Goal: Information Seeking & Learning: Learn about a topic

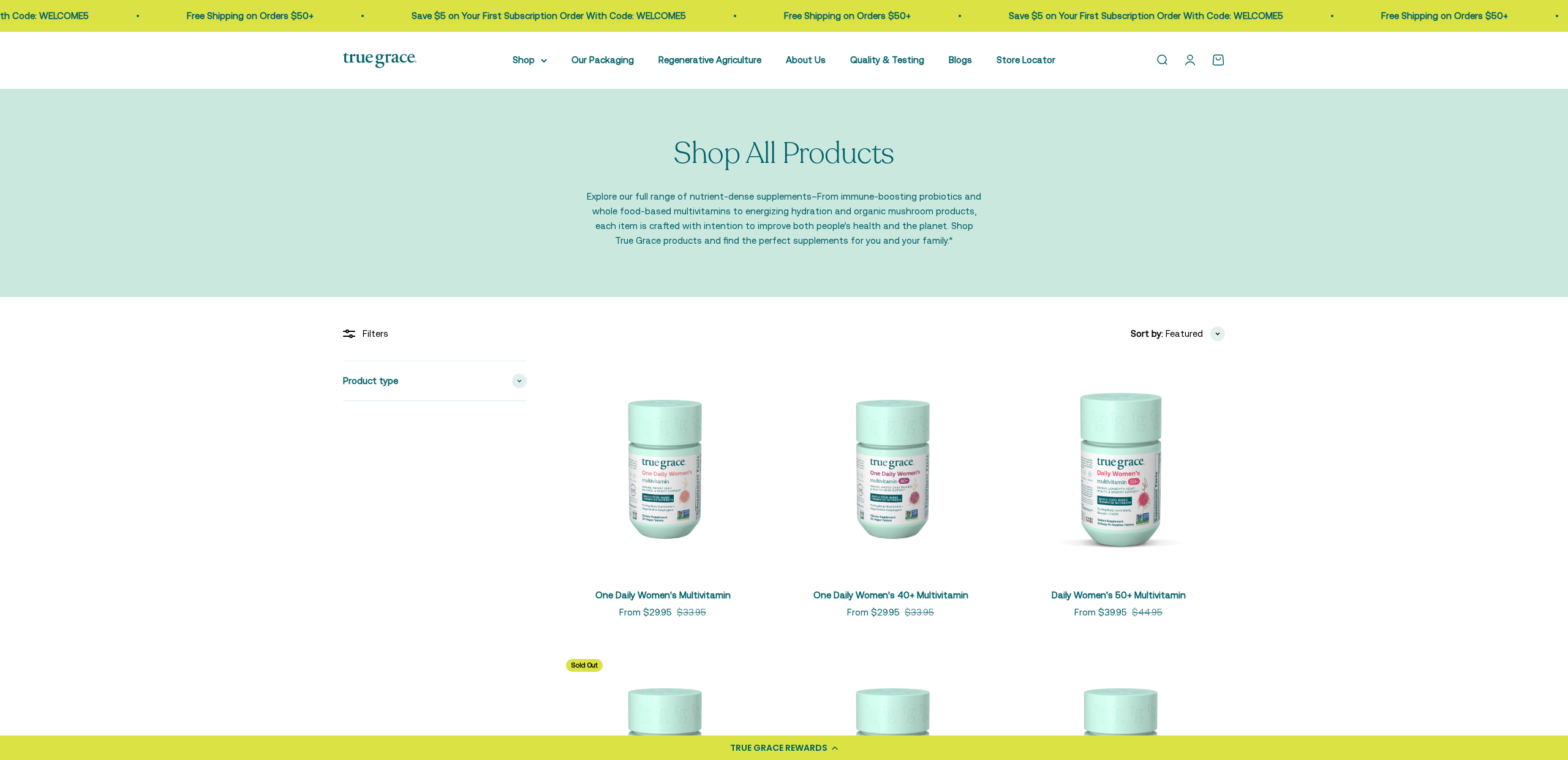
click at [812, 62] on link "About Us" at bounding box center [806, 59] width 40 height 10
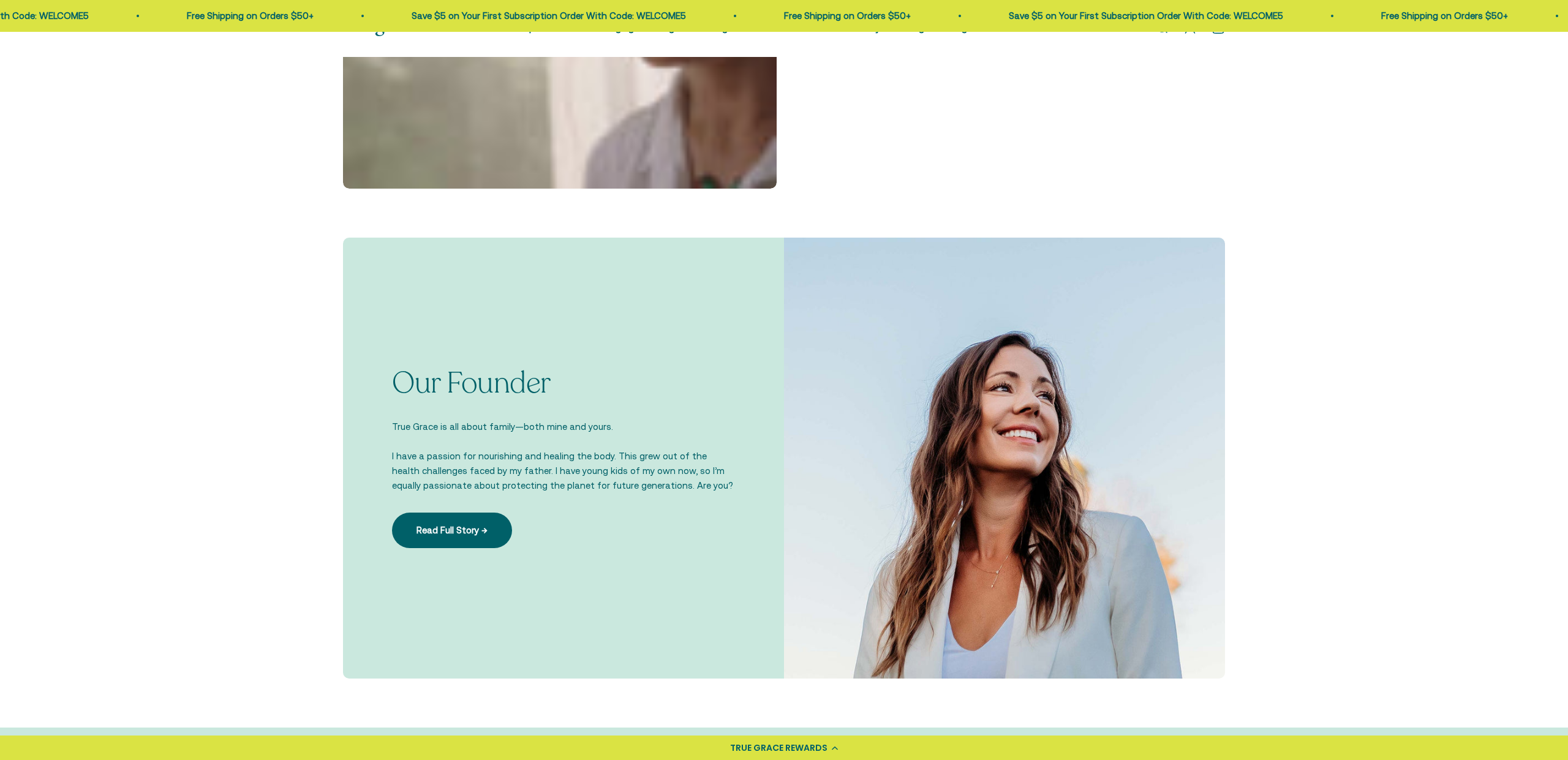
scroll to position [691, 0]
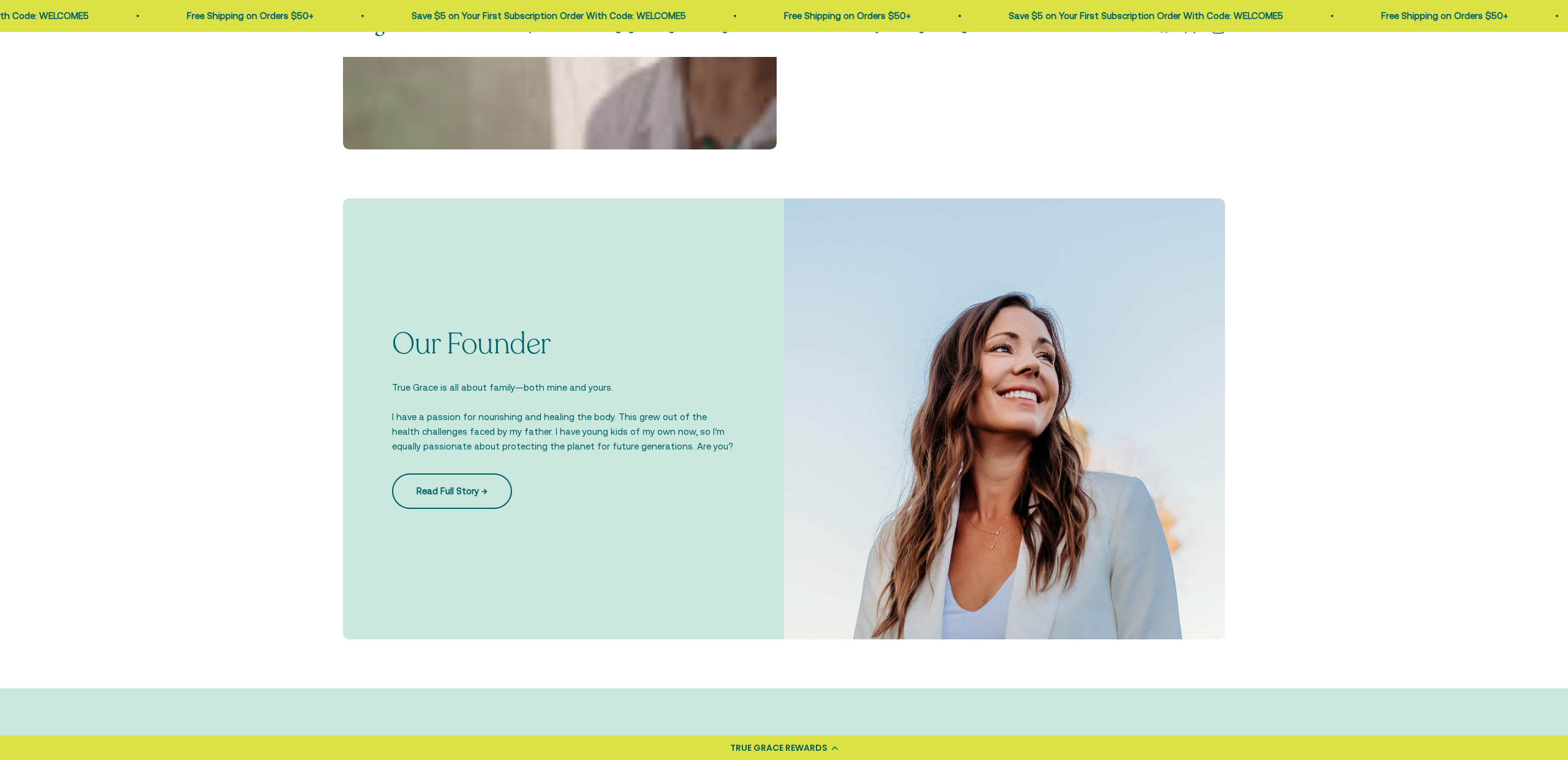
click at [466, 495] on link "Read Full Story →" at bounding box center [452, 491] width 120 height 36
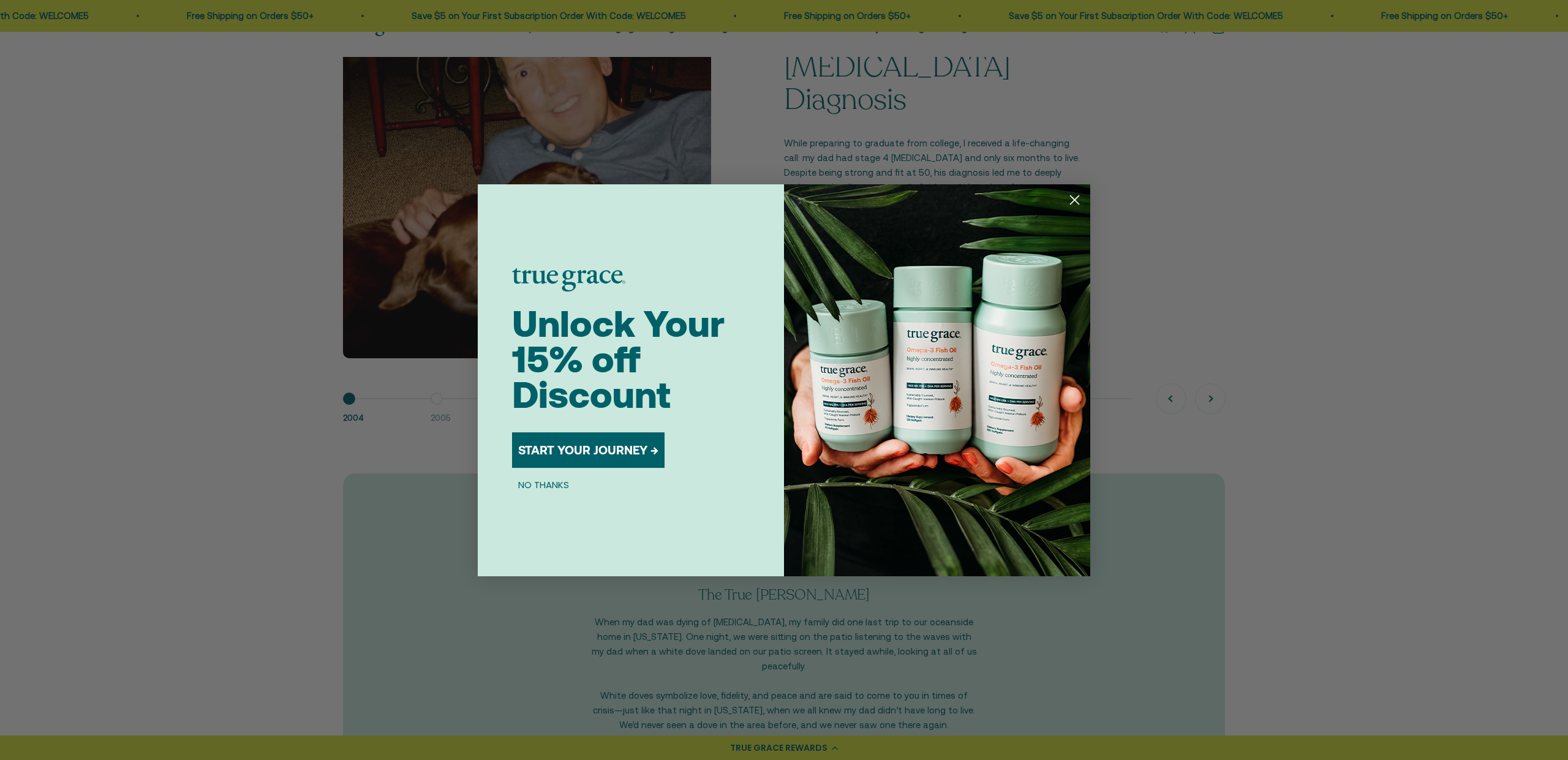
scroll to position [999, 0]
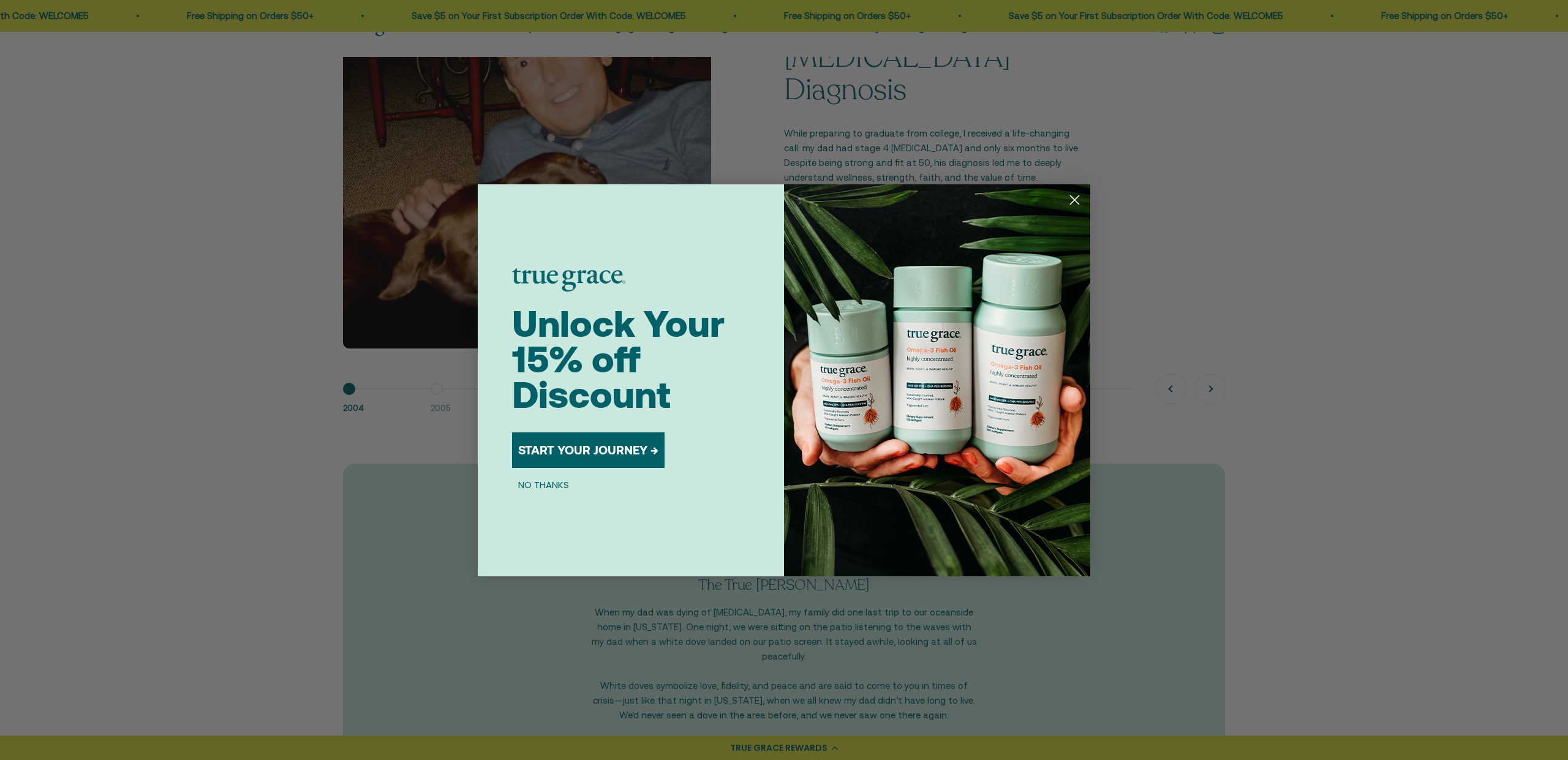
click at [1073, 196] on circle "Close dialog" at bounding box center [1074, 199] width 20 height 20
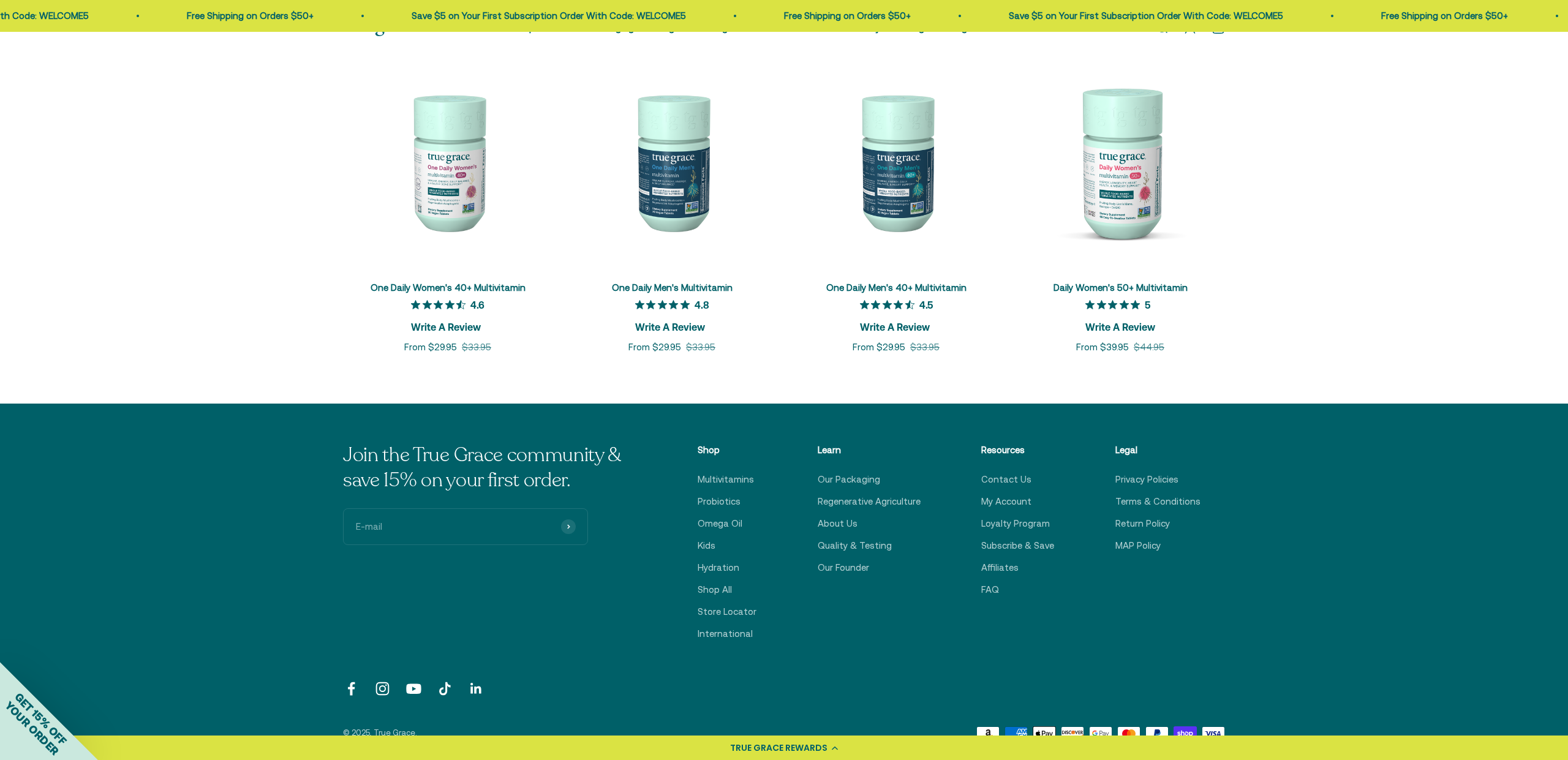
scroll to position [1920, 0]
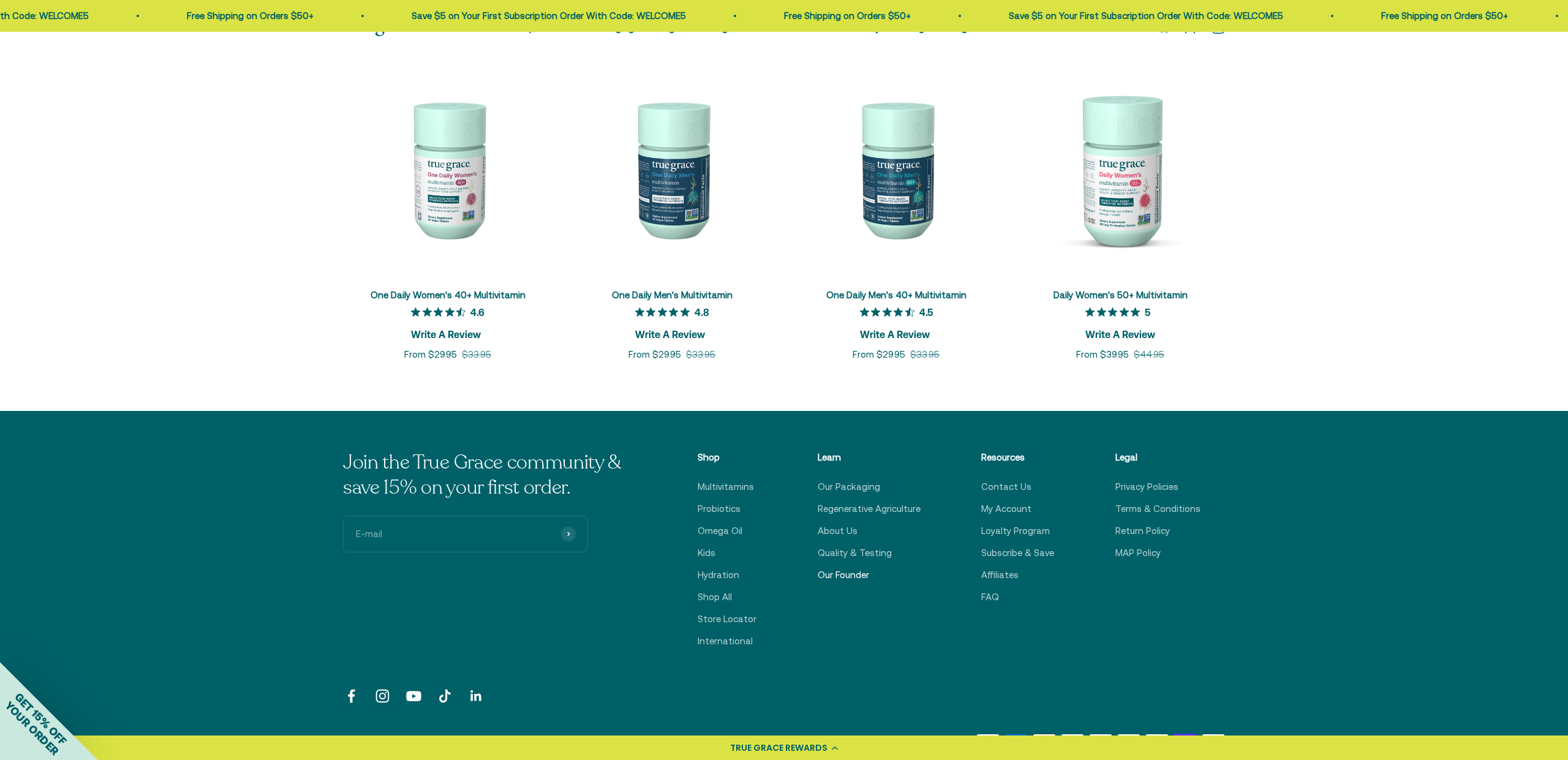
click at [848, 568] on link "Our Founder" at bounding box center [843, 575] width 52 height 14
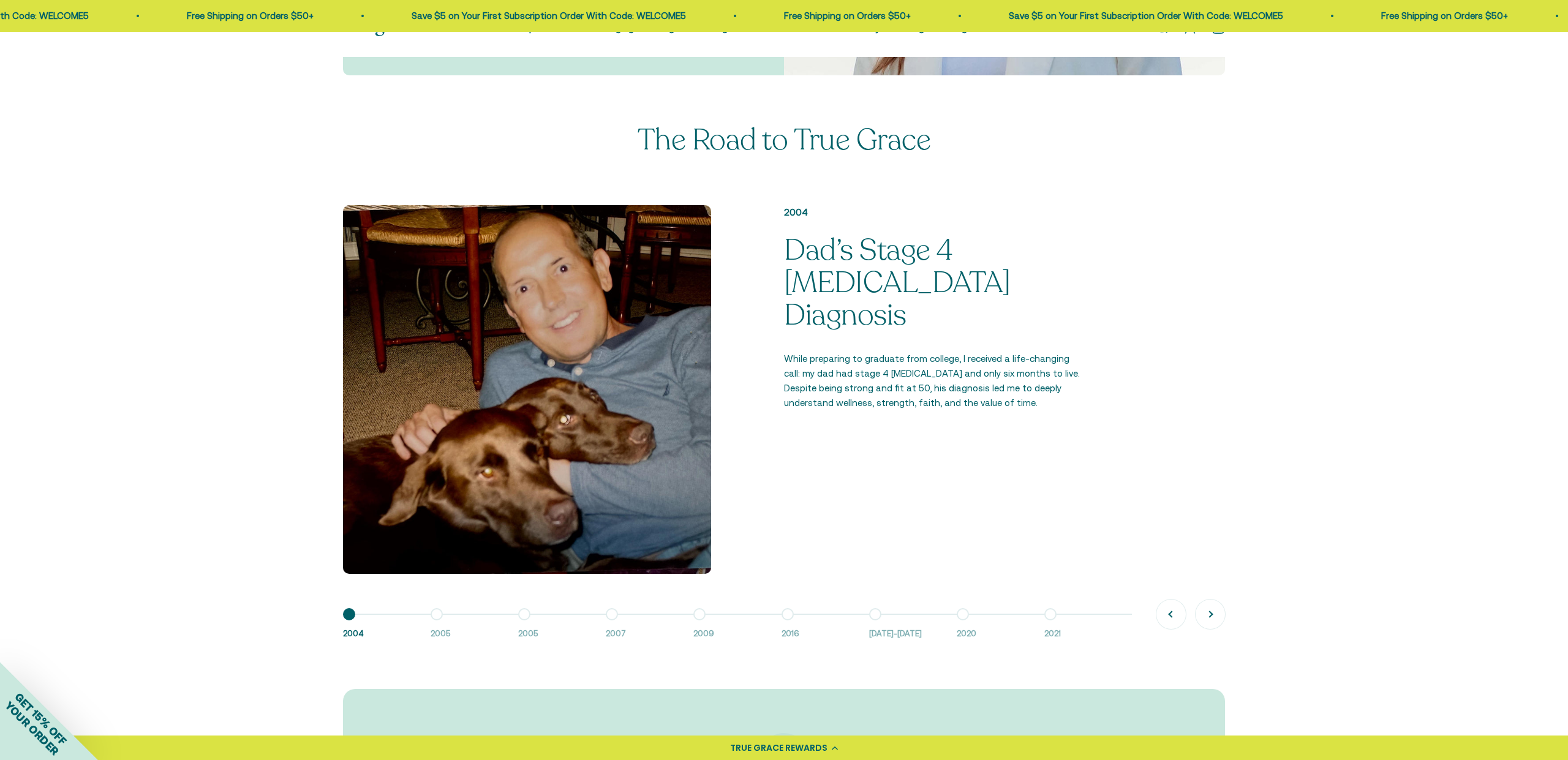
scroll to position [771, 0]
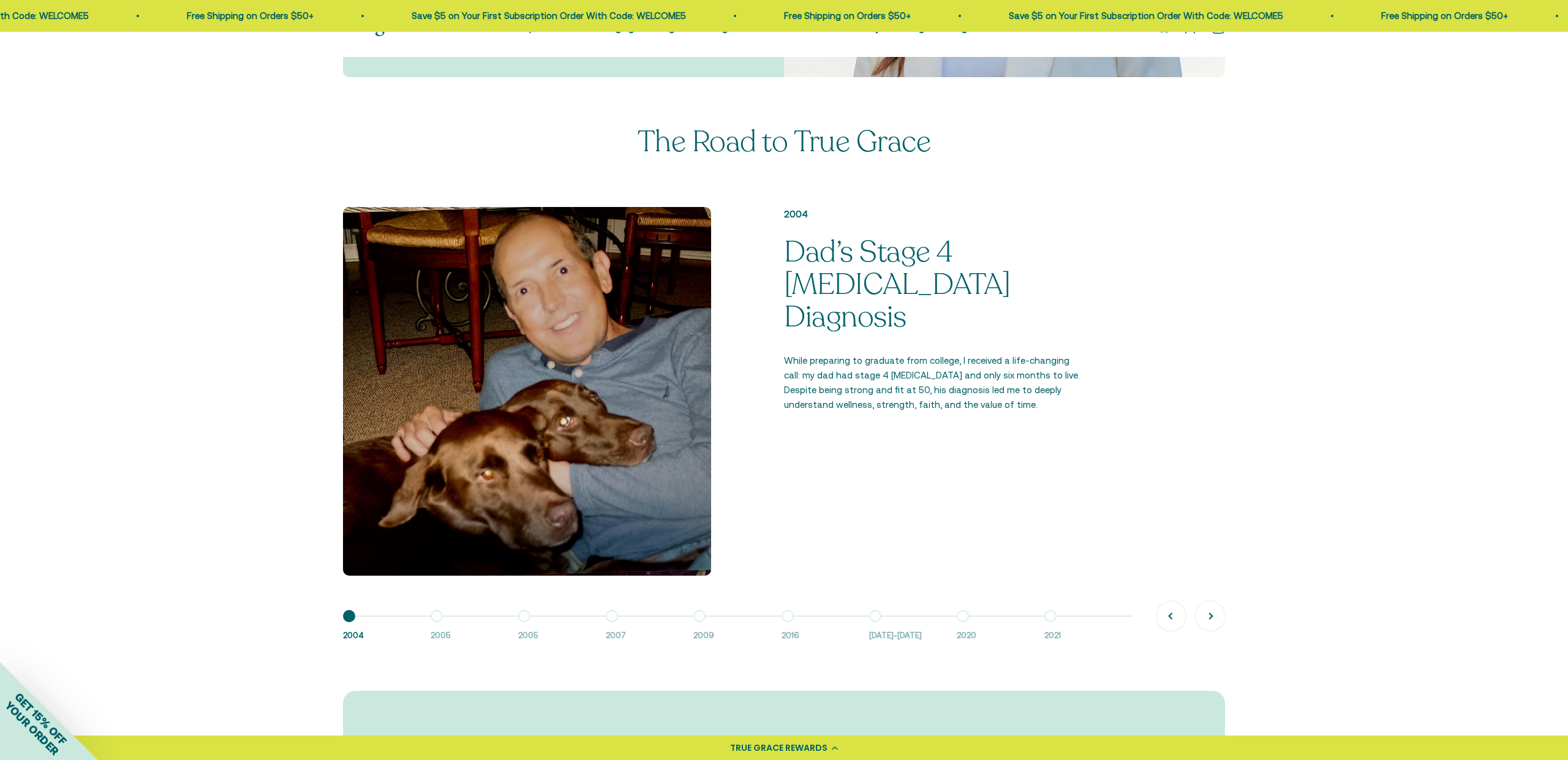
click at [432, 625] on button "Go to item 2 2005" at bounding box center [475, 629] width 88 height 26
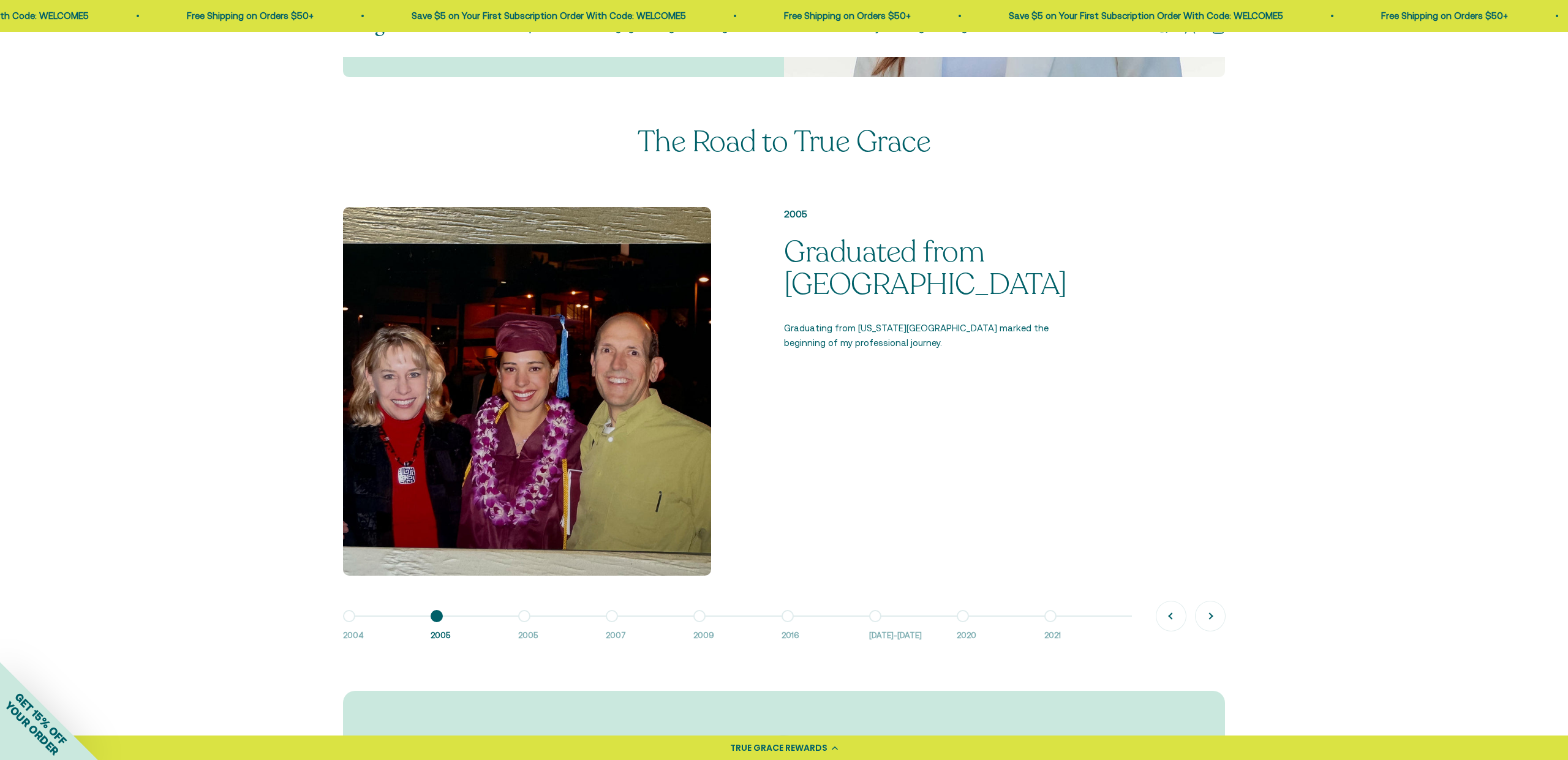
click at [489, 634] on span "2005" at bounding box center [468, 637] width 76 height 13
click at [524, 630] on span "2005" at bounding box center [556, 637] width 76 height 13
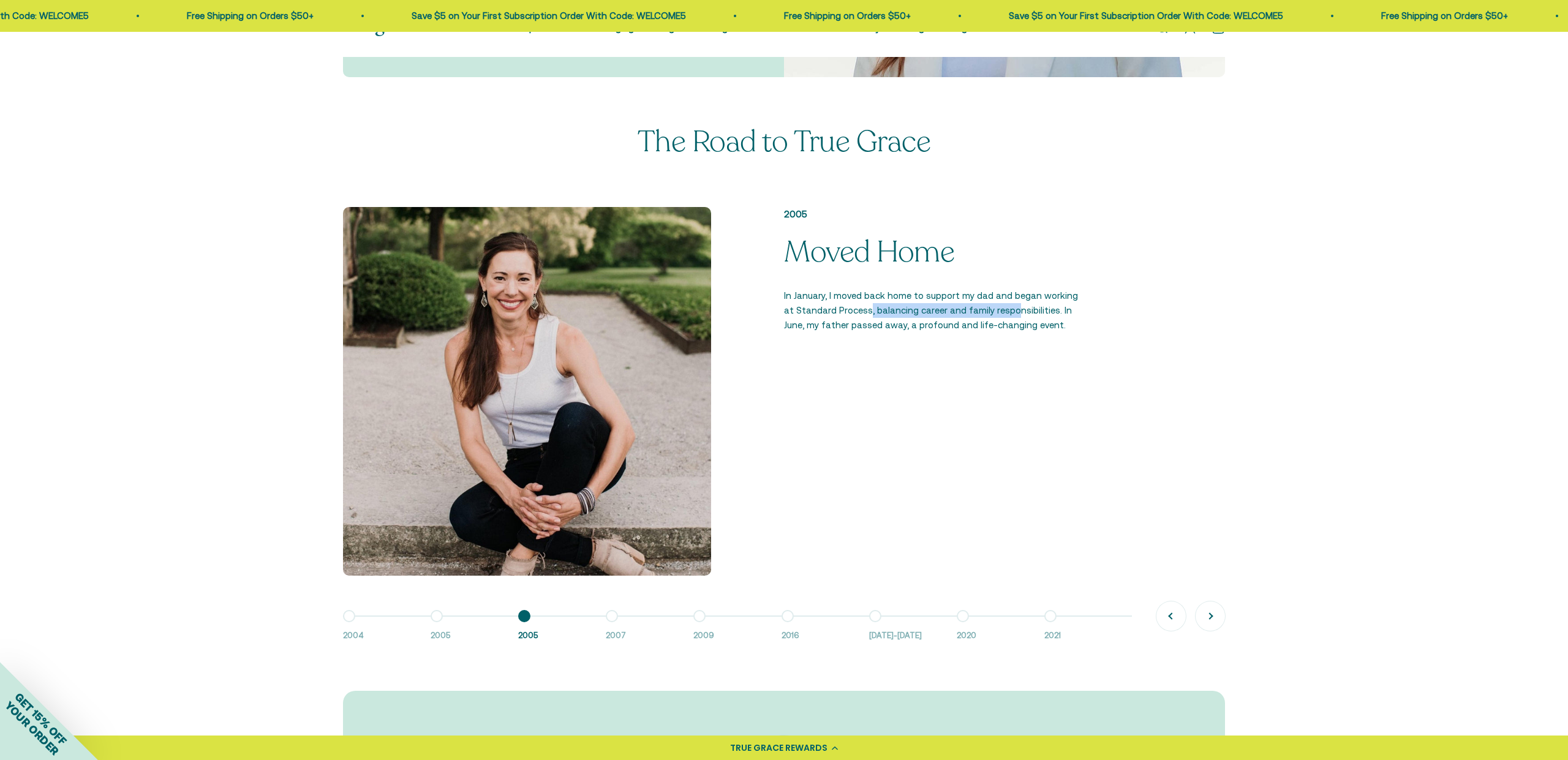
drag, startPoint x: 858, startPoint y: 308, endPoint x: 1000, endPoint y: 309, distance: 142.0
click at [1000, 309] on p "In January, I moved back home to support my dad and began working at Standard P…" at bounding box center [934, 310] width 302 height 44
drag, startPoint x: 1015, startPoint y: 293, endPoint x: 978, endPoint y: 296, distance: 37.1
click at [1037, 296] on p "In January, I moved back home to support my dad and began working at Standard P…" at bounding box center [934, 310] width 302 height 44
drag, startPoint x: 798, startPoint y: 313, endPoint x: 883, endPoint y: 313, distance: 85.0
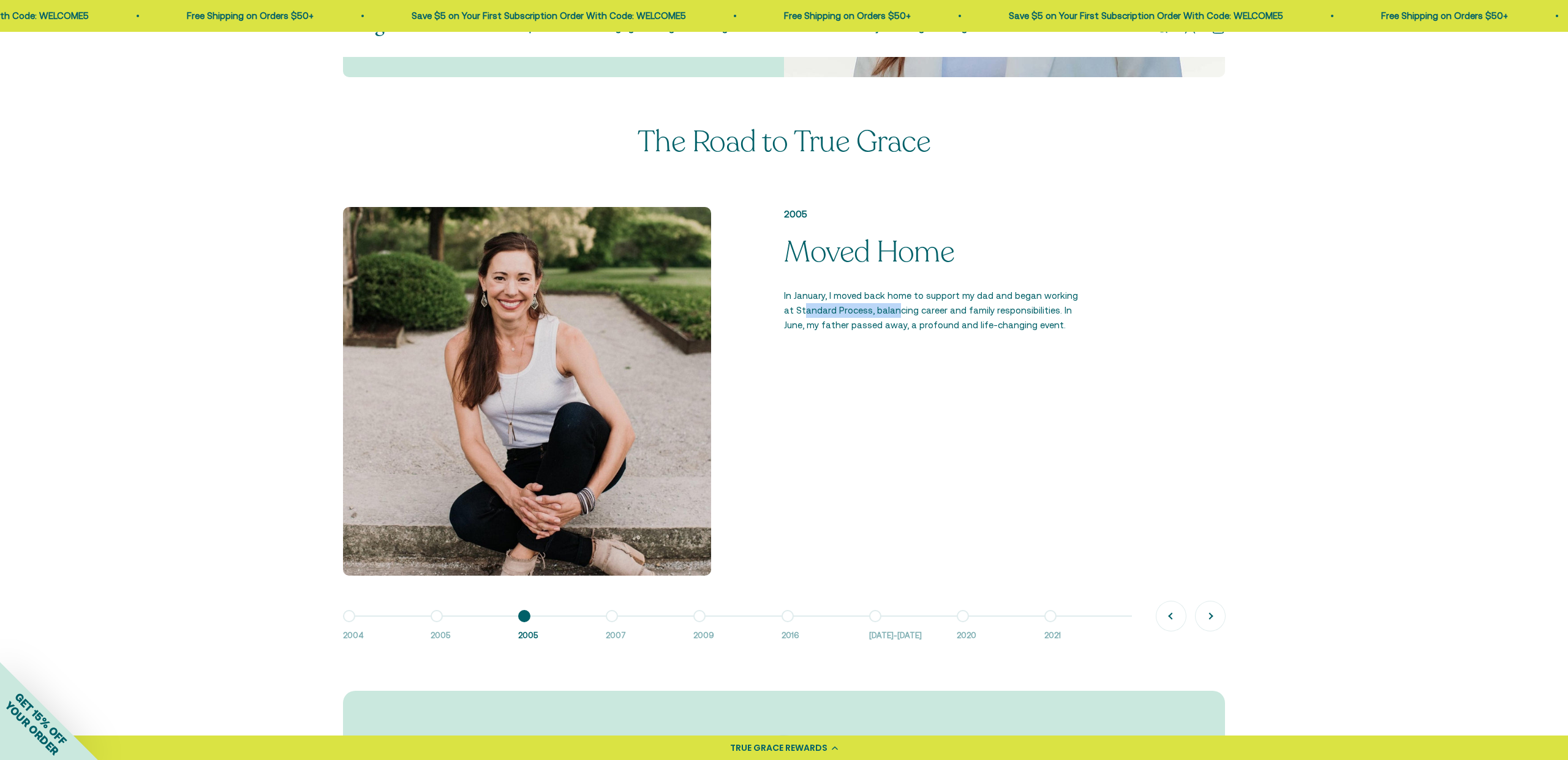
click at [883, 313] on p "In January, I moved back home to support my dad and began working at Standard P…" at bounding box center [934, 310] width 302 height 44
click at [614, 617] on button "Go to item 4 2007" at bounding box center [650, 629] width 88 height 26
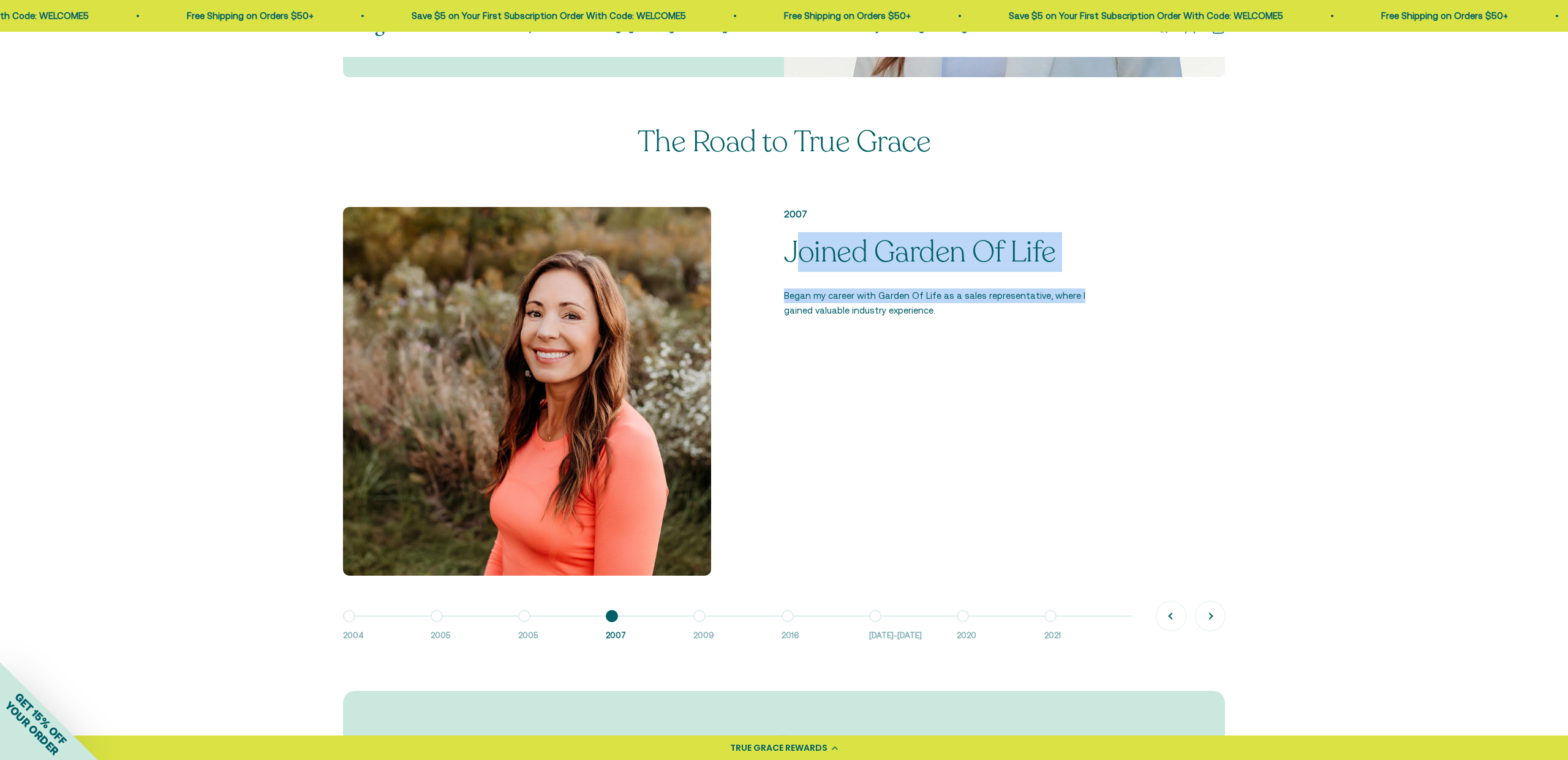
drag, startPoint x: 792, startPoint y: 251, endPoint x: 1072, endPoint y: 295, distance: 283.4
click at [1072, 295] on div "2007 Joined Garden Of Life Began my career with Garden Of Life as a sales repre…" at bounding box center [971, 262] width 375 height 111
click at [702, 622] on button "Go to item 5 2009" at bounding box center [737, 629] width 88 height 26
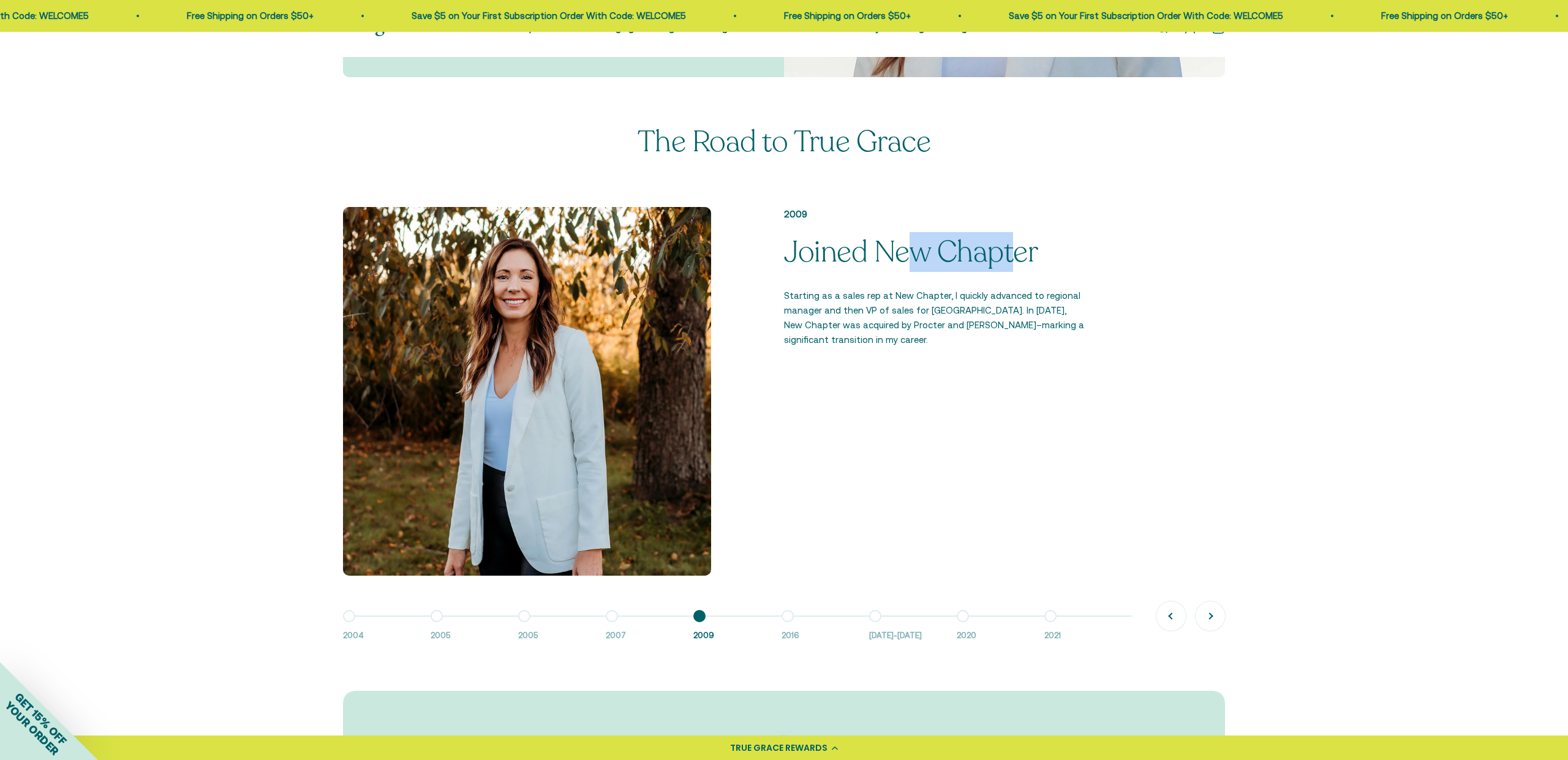
drag, startPoint x: 929, startPoint y: 268, endPoint x: 1018, endPoint y: 269, distance: 89.0
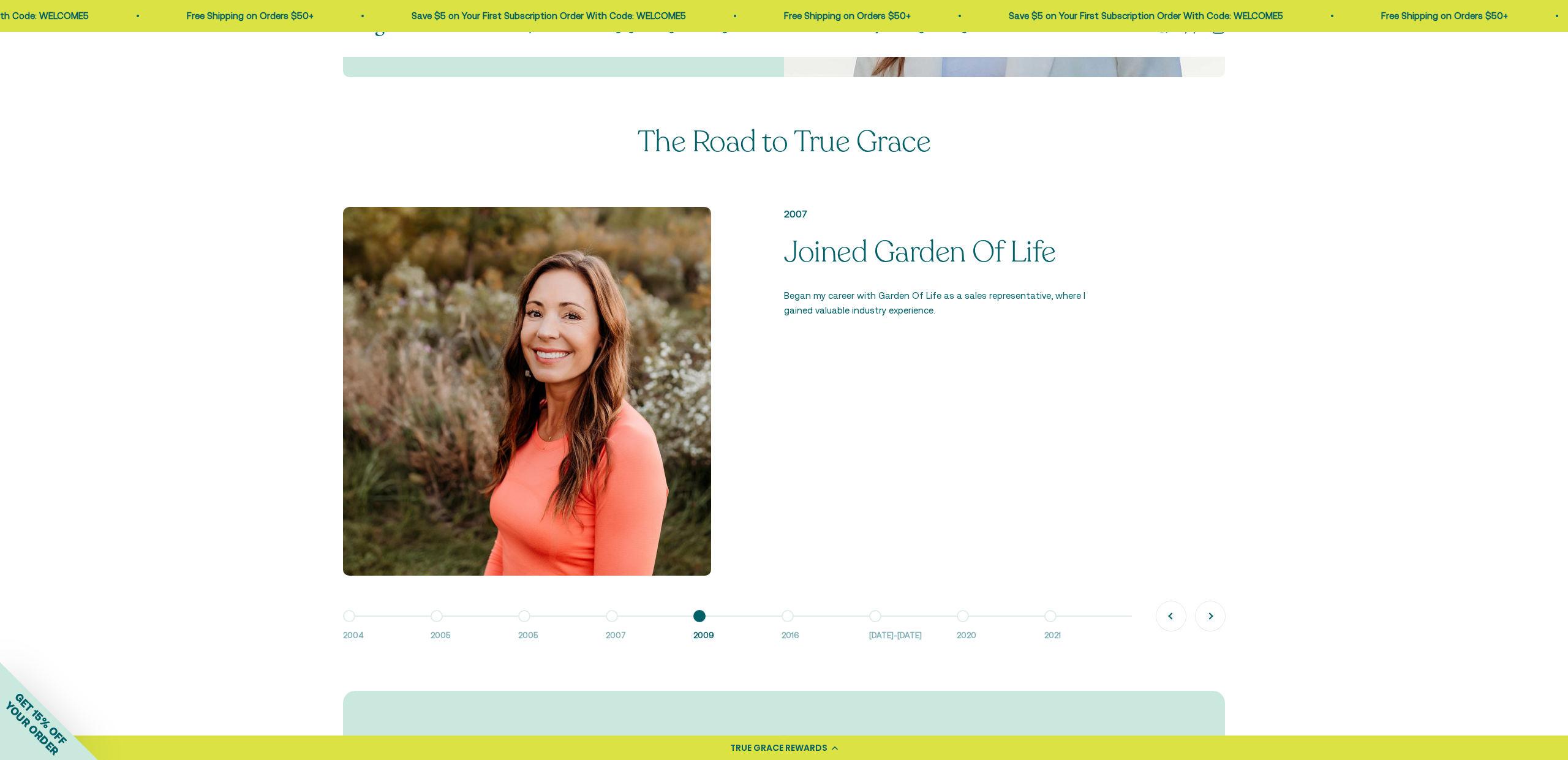
click at [1018, 268] on p "Joined New Chapter" at bounding box center [934, 253] width 302 height 33
click at [703, 620] on button "Go to item 5 2009" at bounding box center [737, 629] width 88 height 26
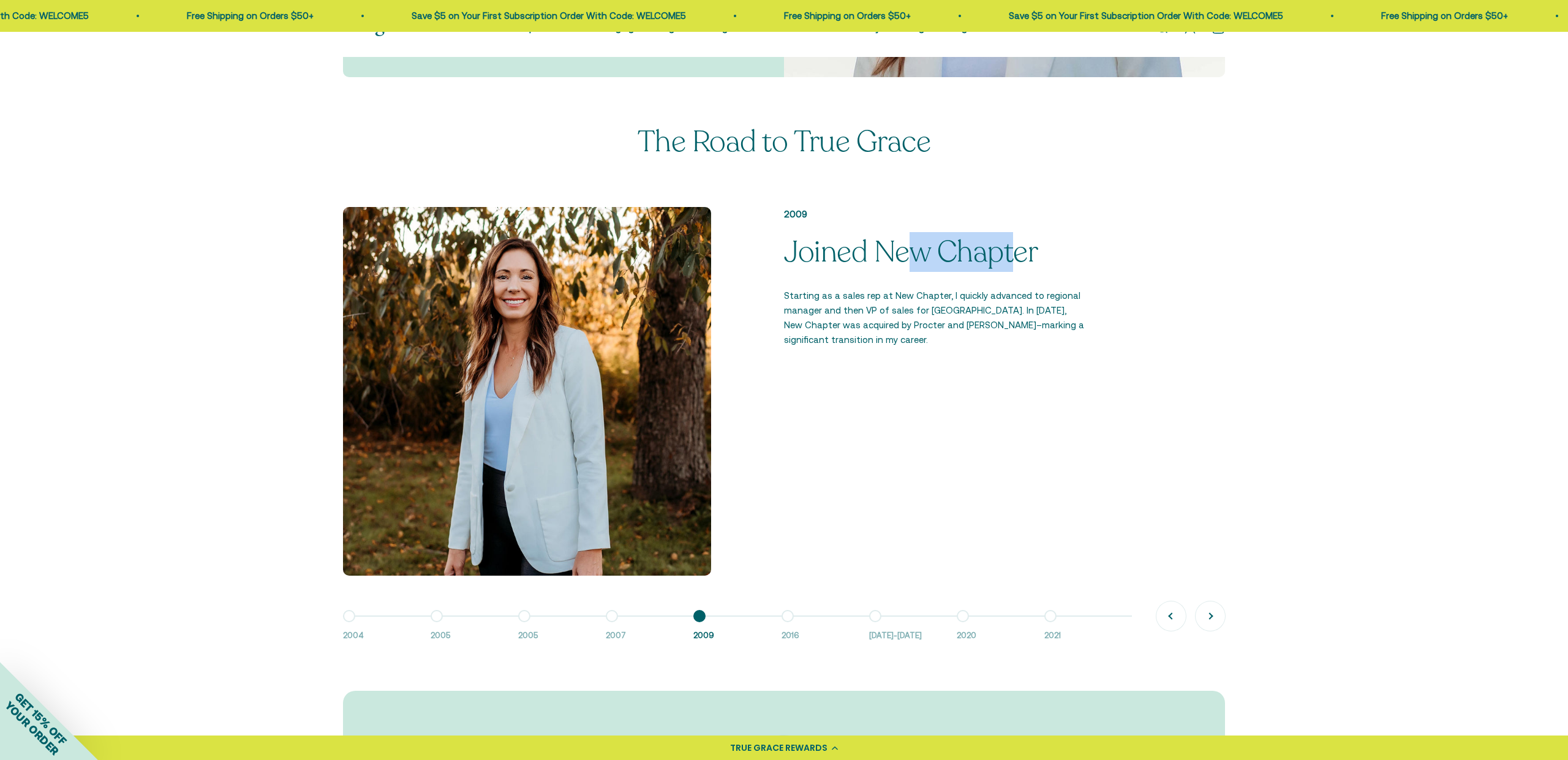
click at [790, 619] on button "Go to item 6 2016" at bounding box center [825, 629] width 88 height 26
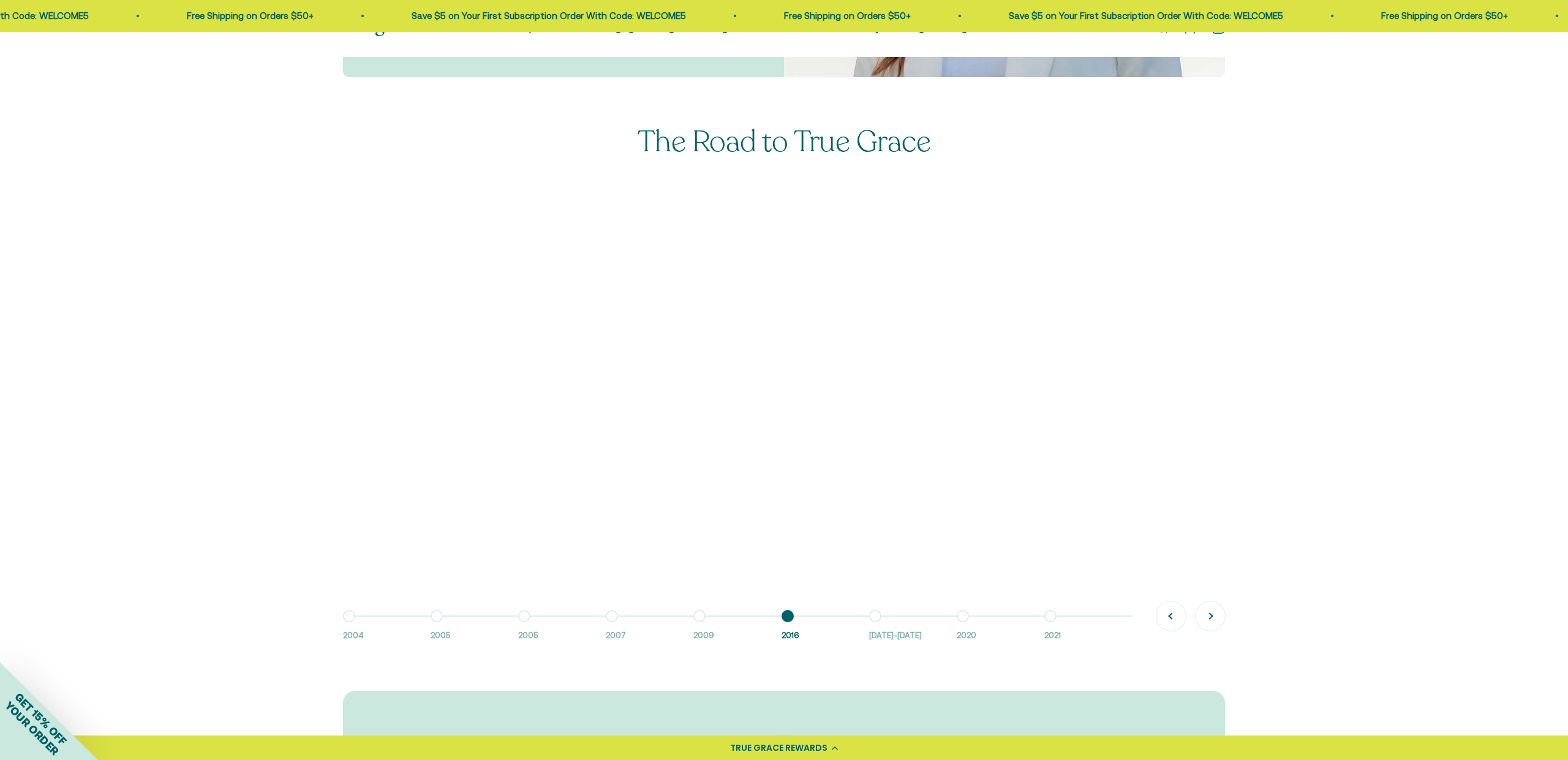
drag, startPoint x: 866, startPoint y: 258, endPoint x: 973, endPoint y: 261, distance: 107.0
click at [972, 262] on p "Joined Alive Publishing" at bounding box center [934, 253] width 302 height 33
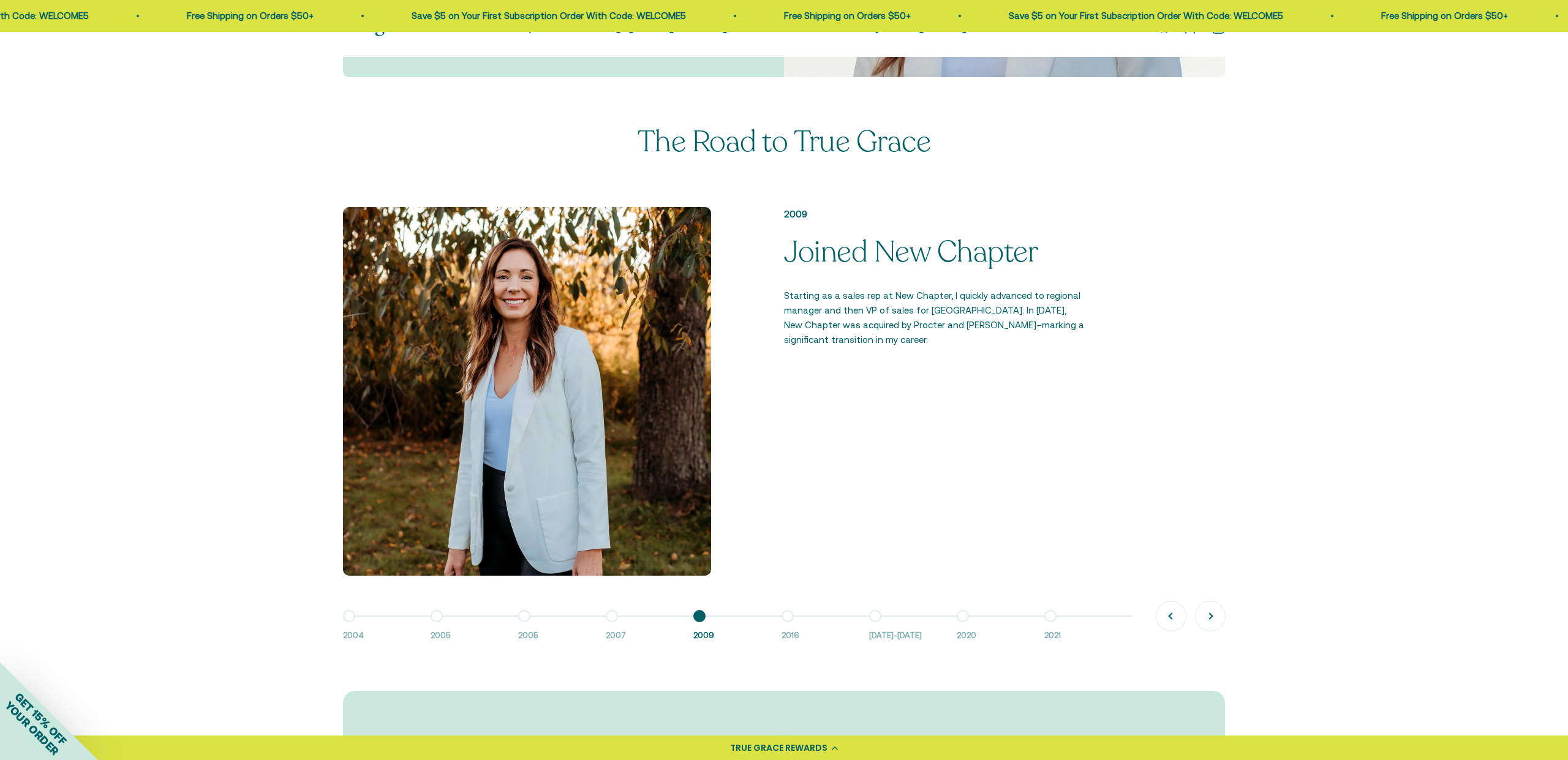
click at [890, 620] on button "Go to item 7 2016-2018" at bounding box center [913, 629] width 88 height 26
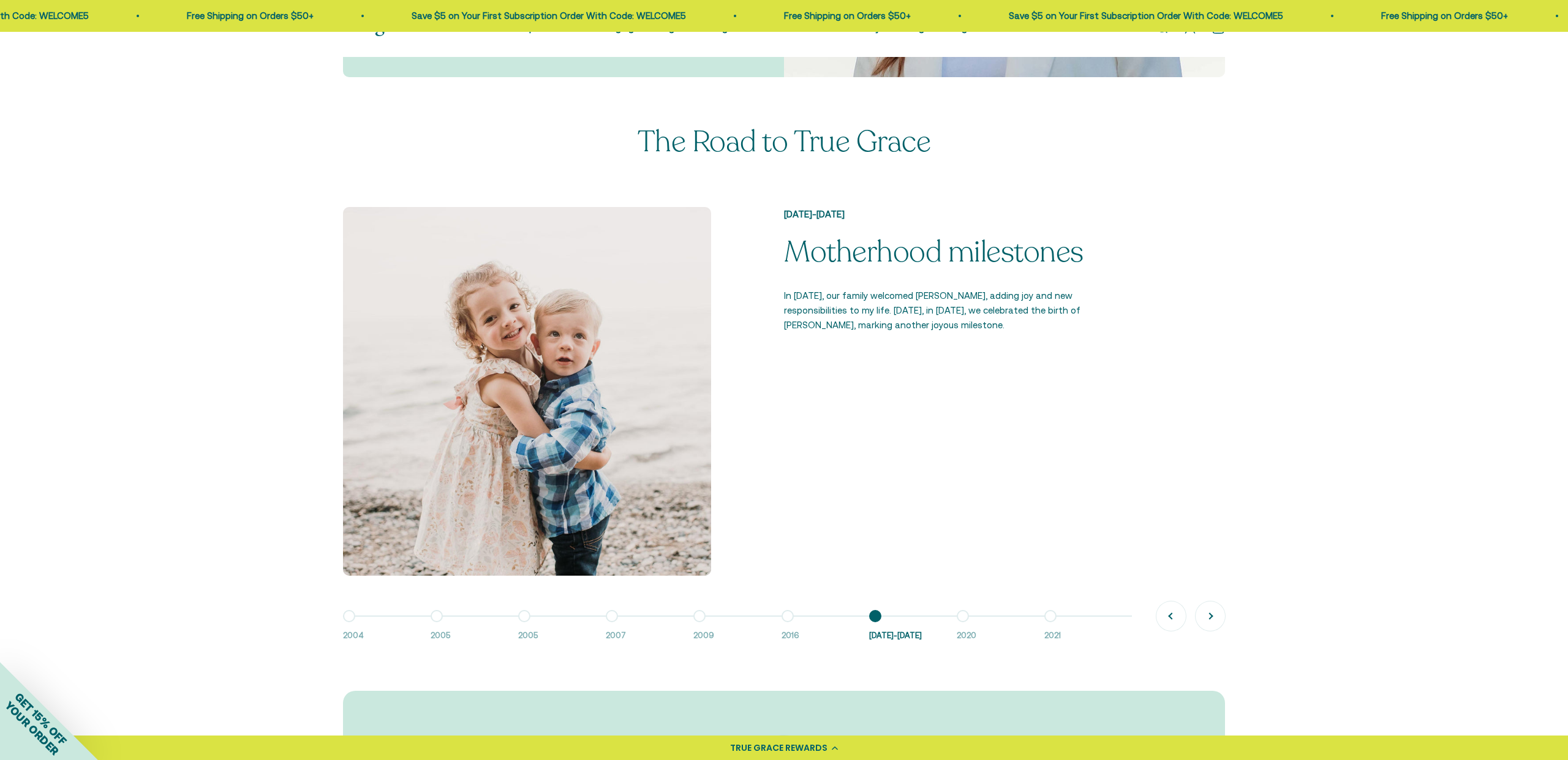
click at [967, 627] on button "Go to item 8 2020" at bounding box center [1000, 629] width 88 height 26
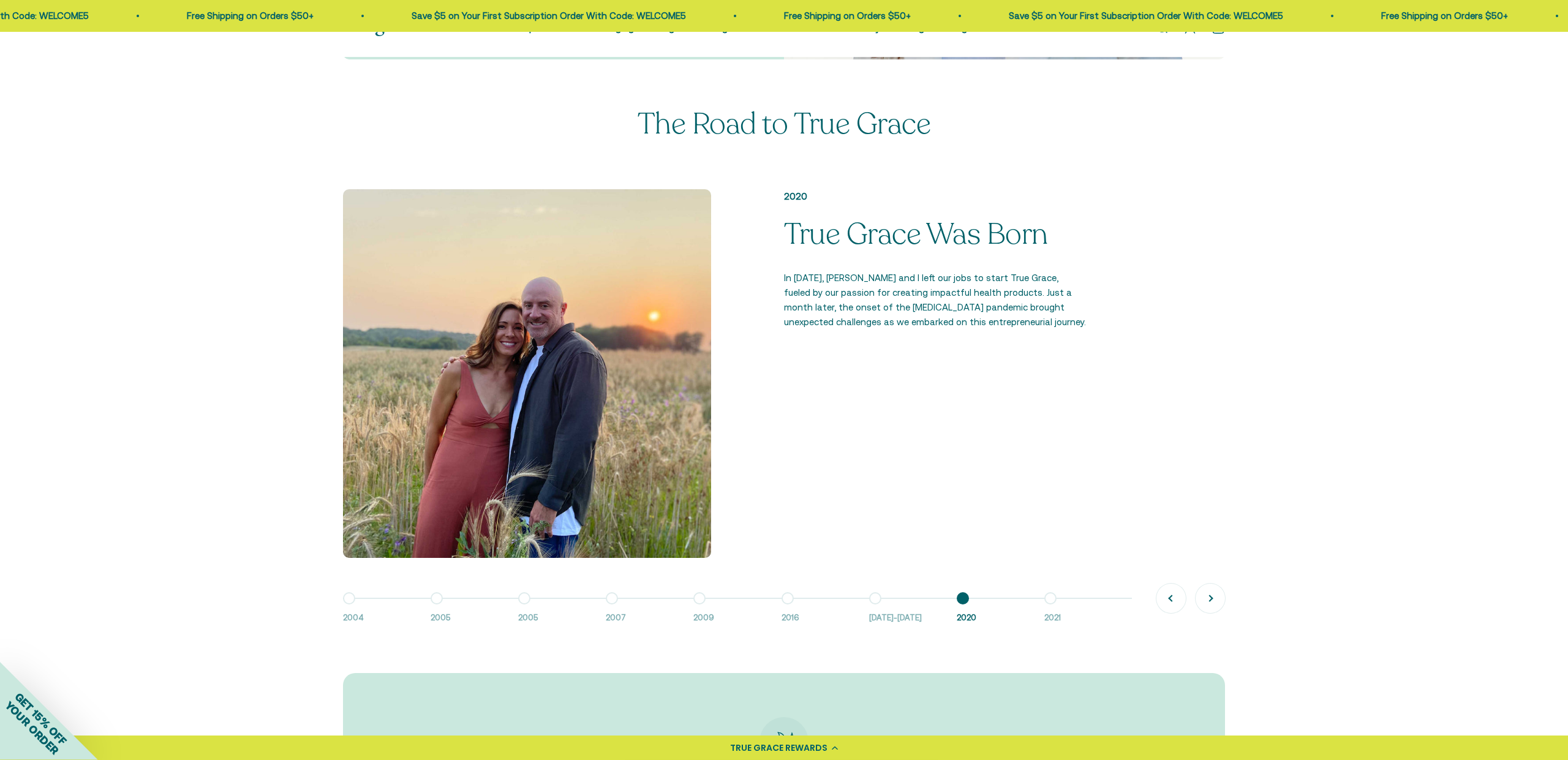
scroll to position [840, 0]
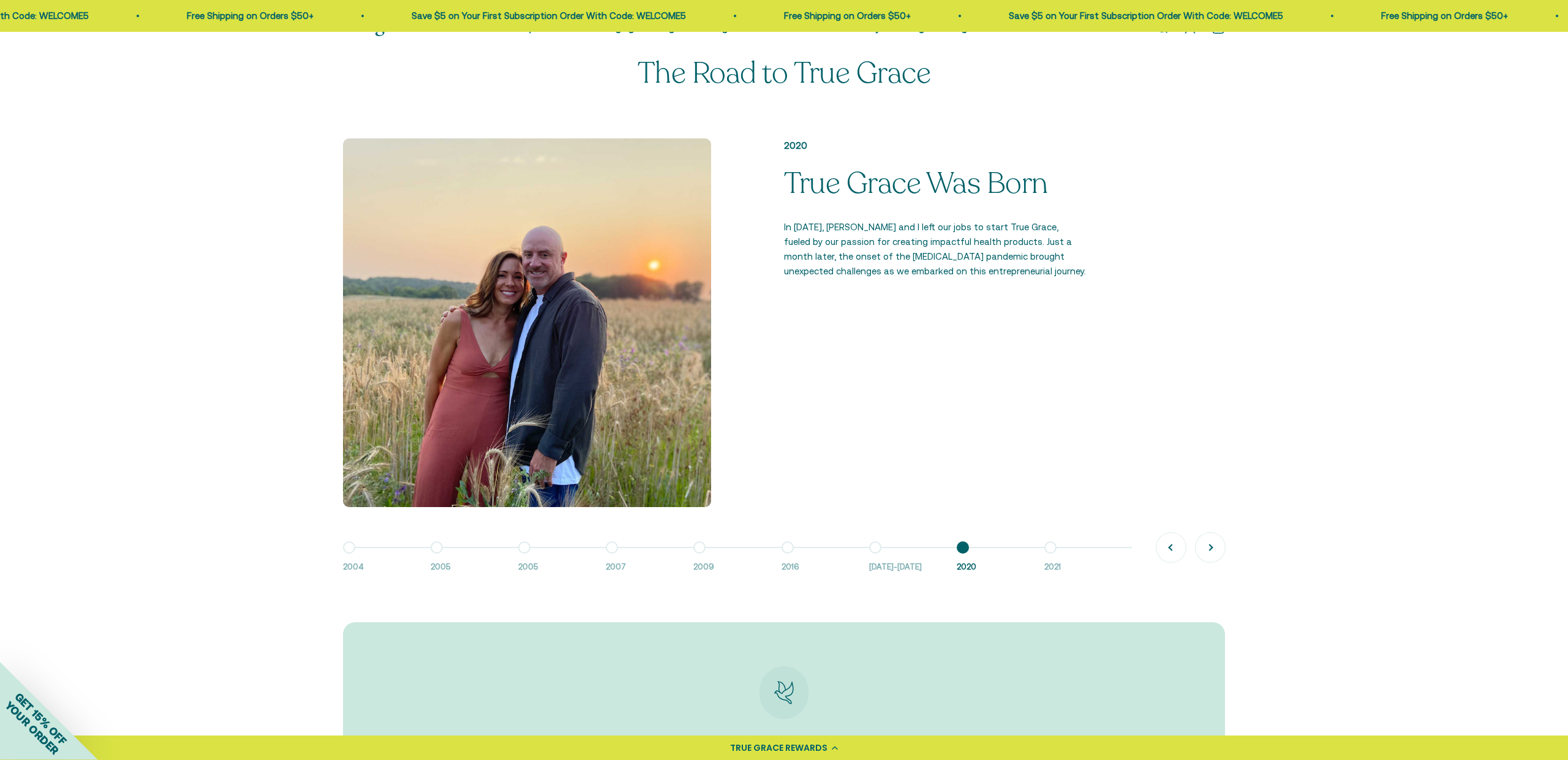
click at [1057, 550] on button "Go to item 9 2021" at bounding box center [1088, 561] width 88 height 26
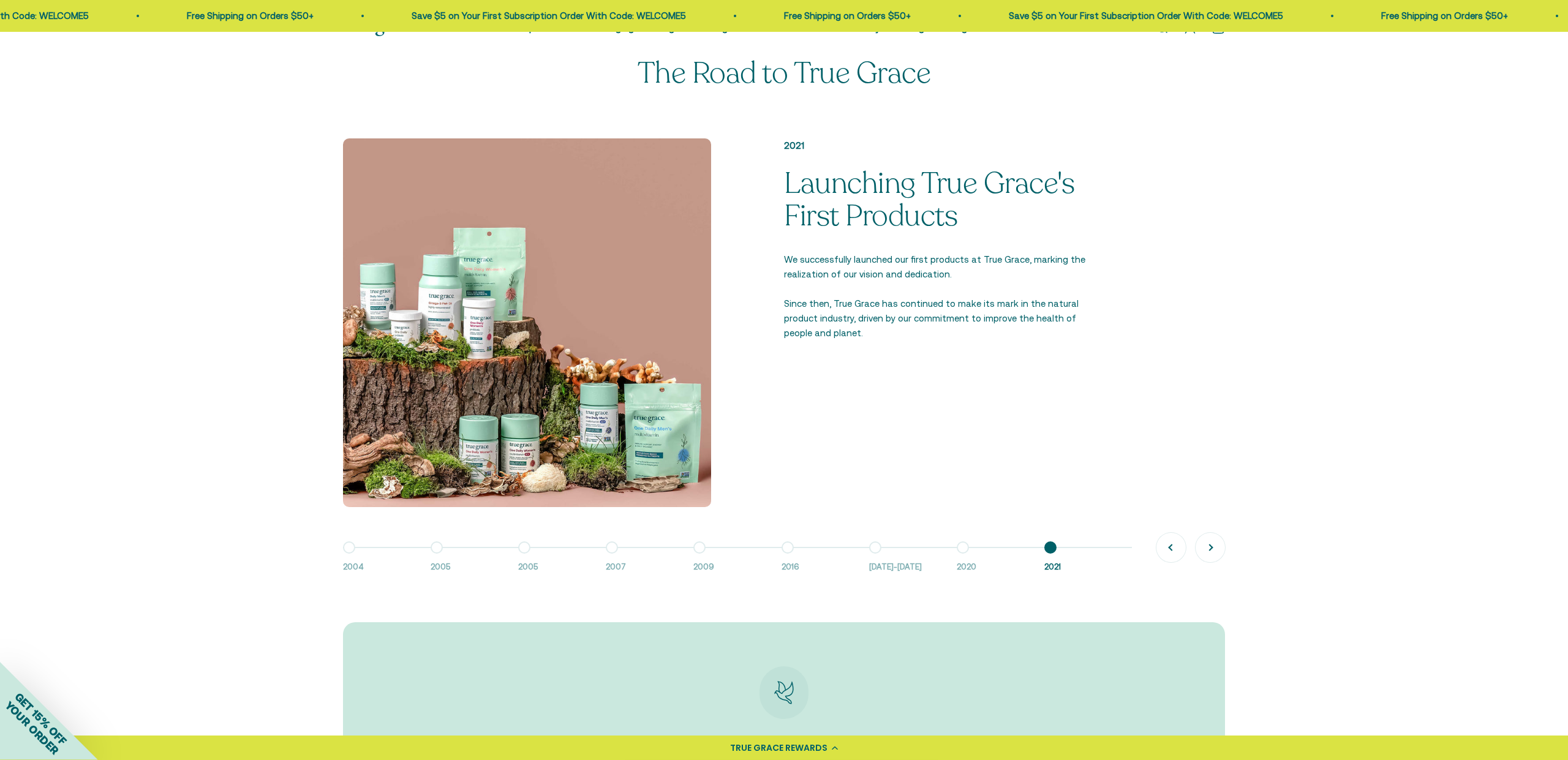
scroll to position [845, 0]
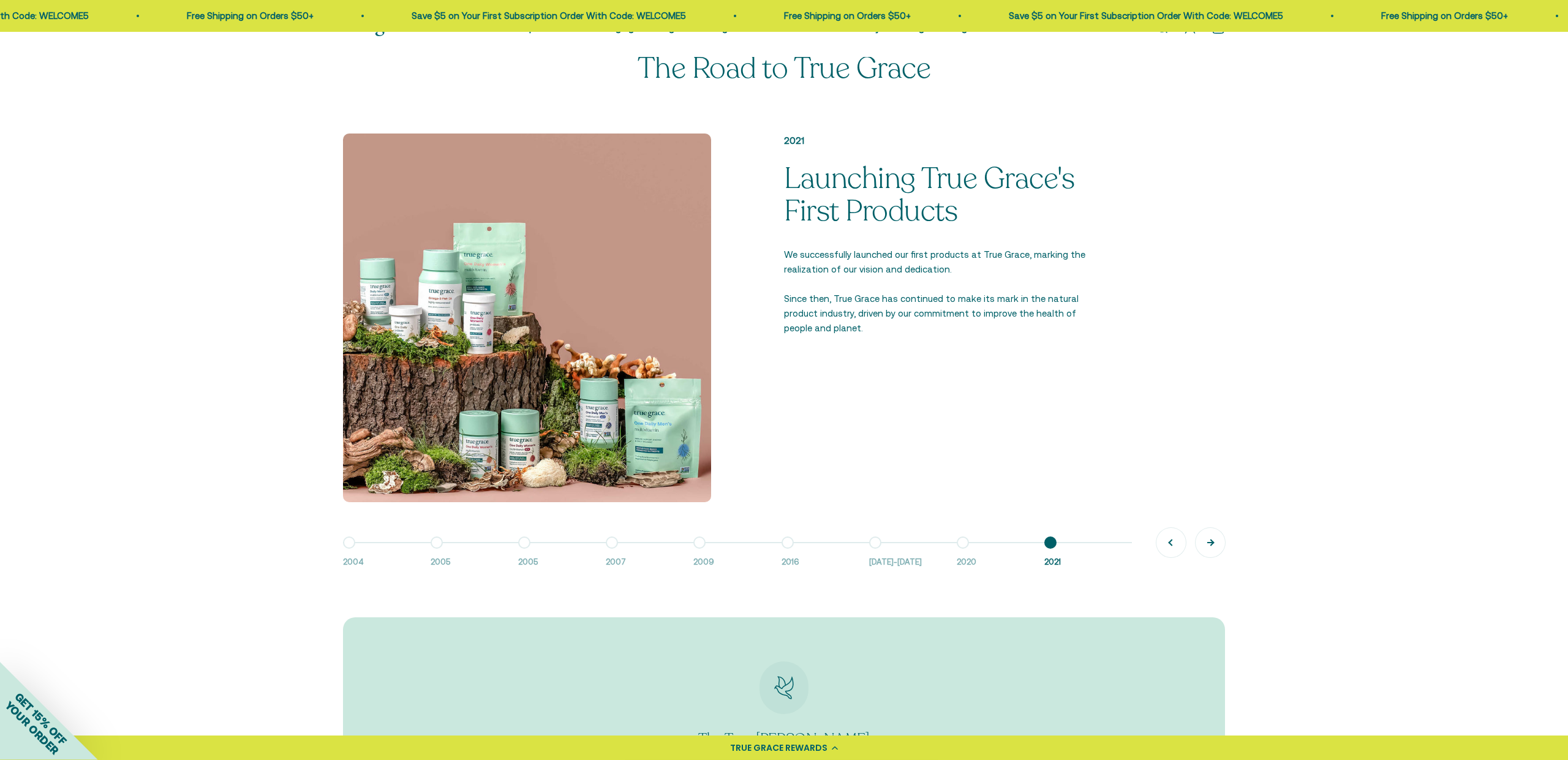
click at [1200, 544] on button "Next" at bounding box center [1210, 543] width 29 height 29
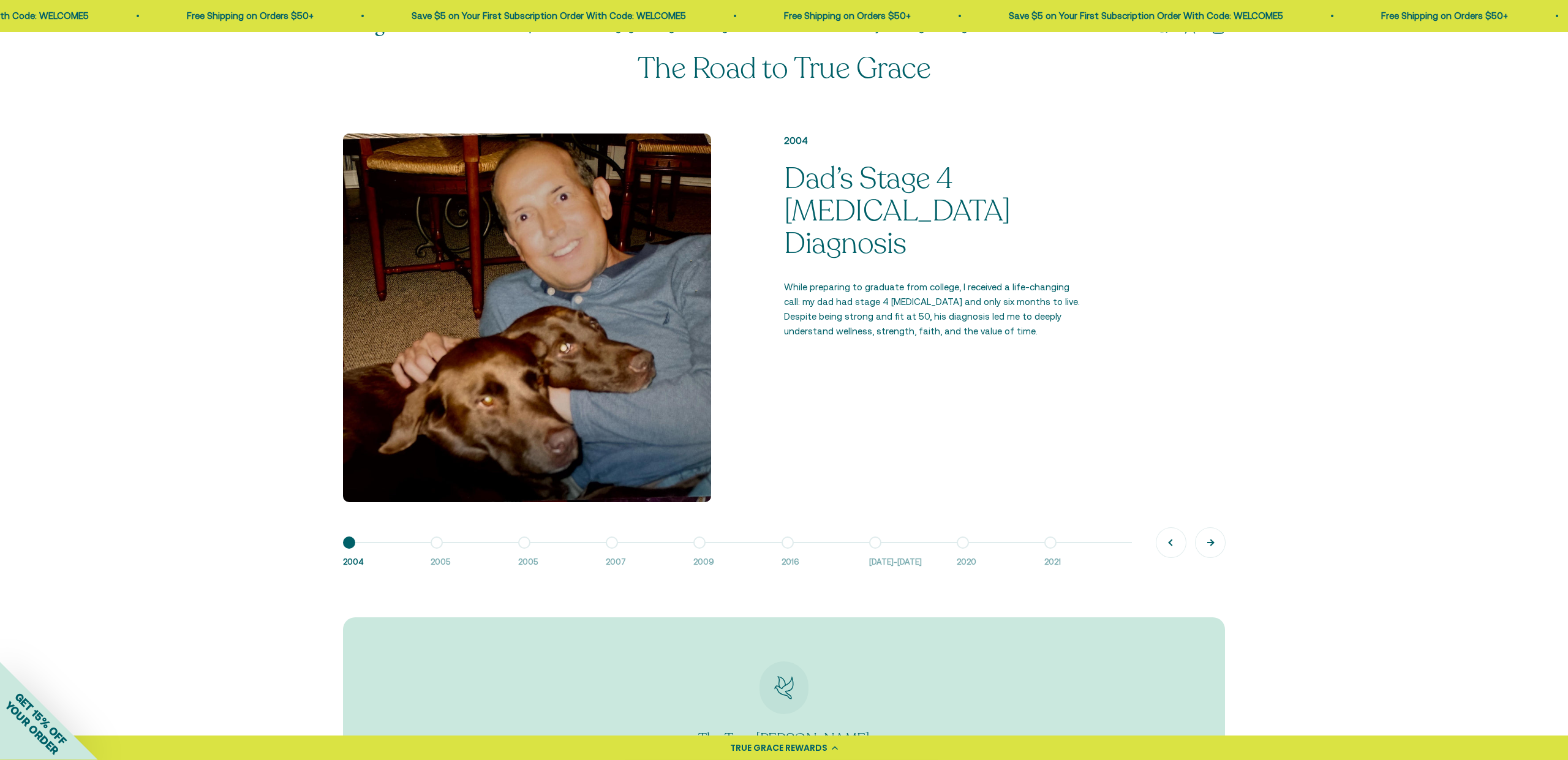
click at [1200, 544] on button "Next" at bounding box center [1210, 543] width 29 height 29
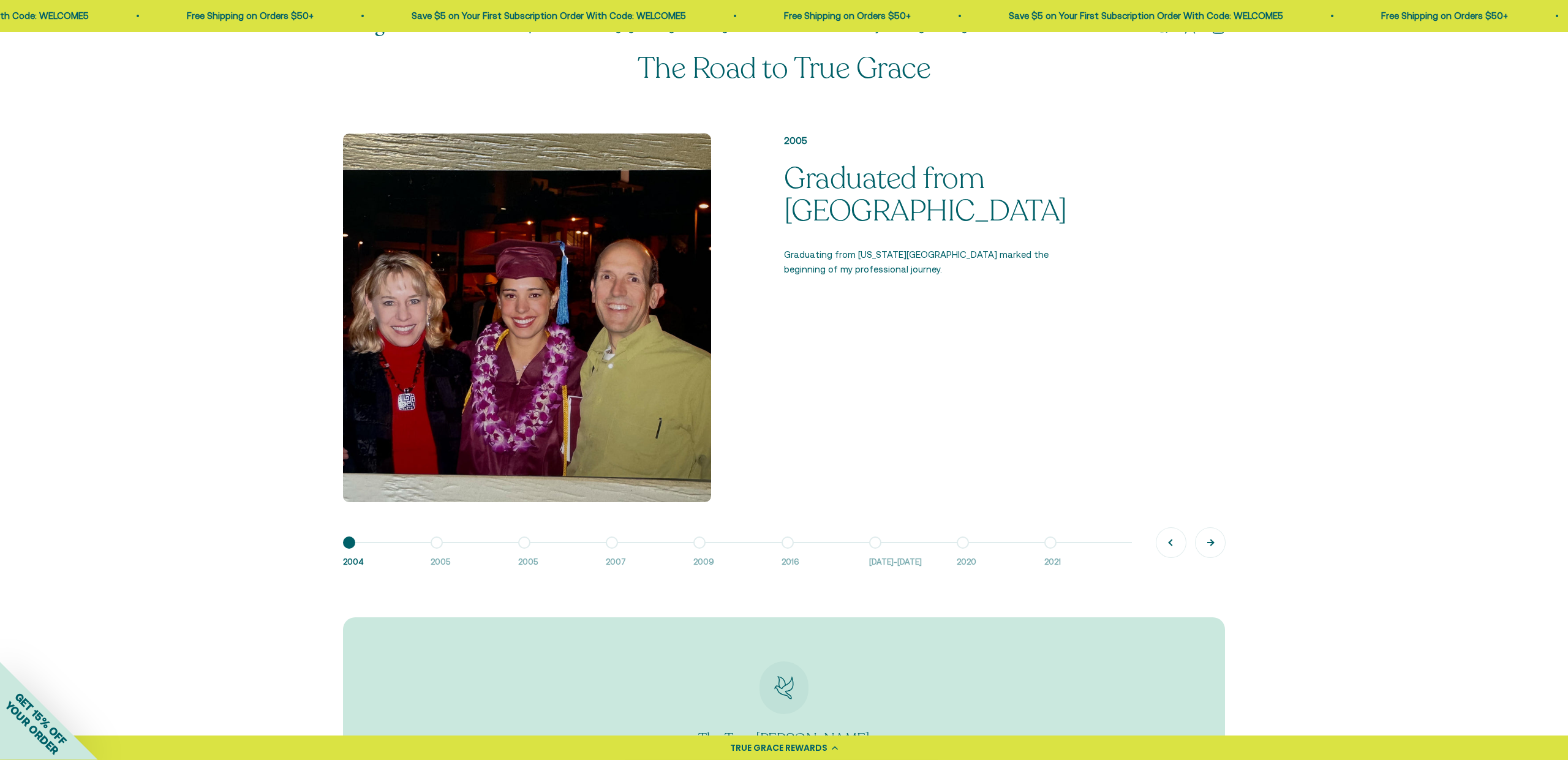
click at [1200, 544] on button "Next" at bounding box center [1210, 543] width 29 height 29
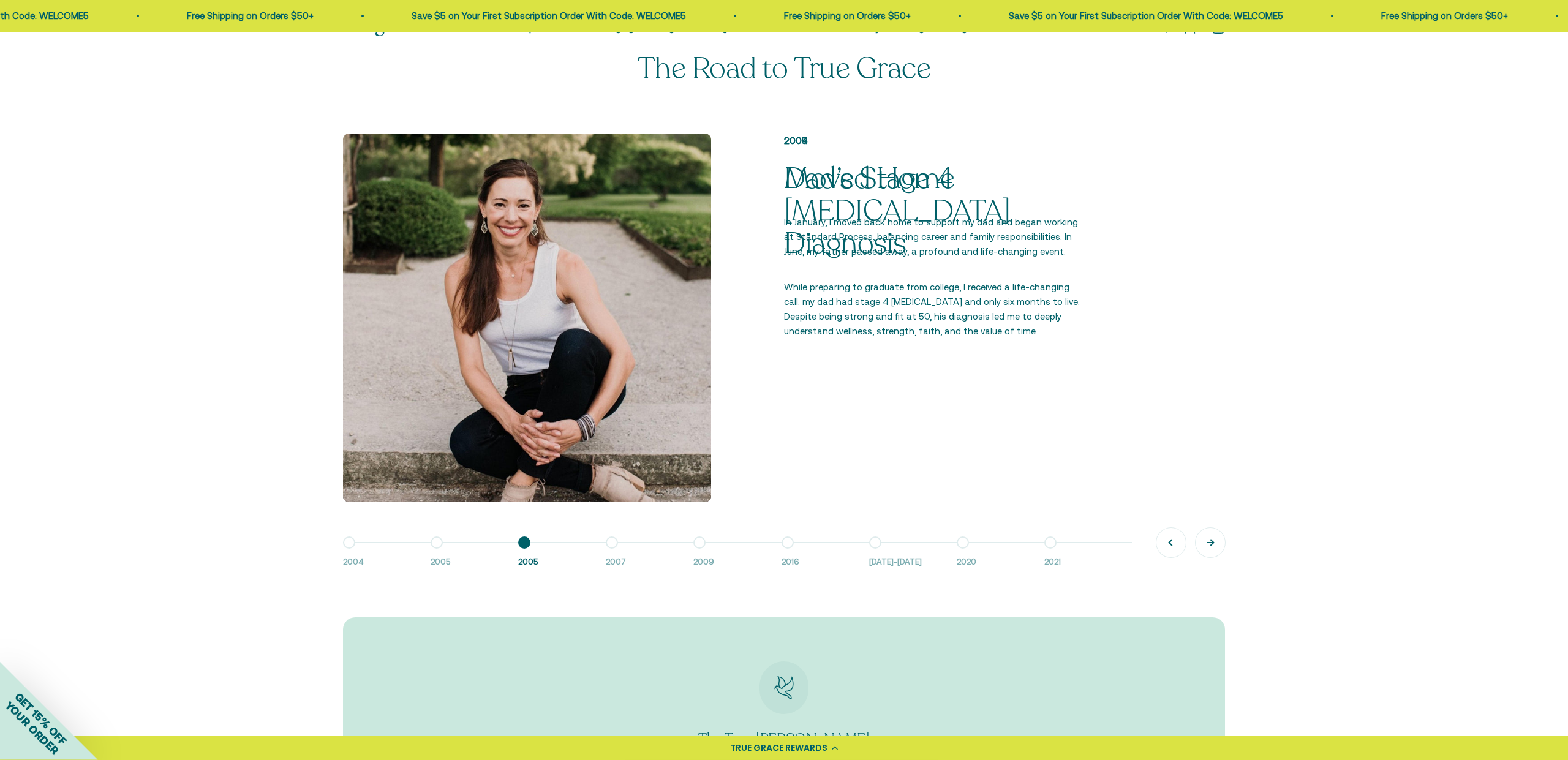
click at [1200, 544] on button "Next" at bounding box center [1210, 543] width 29 height 29
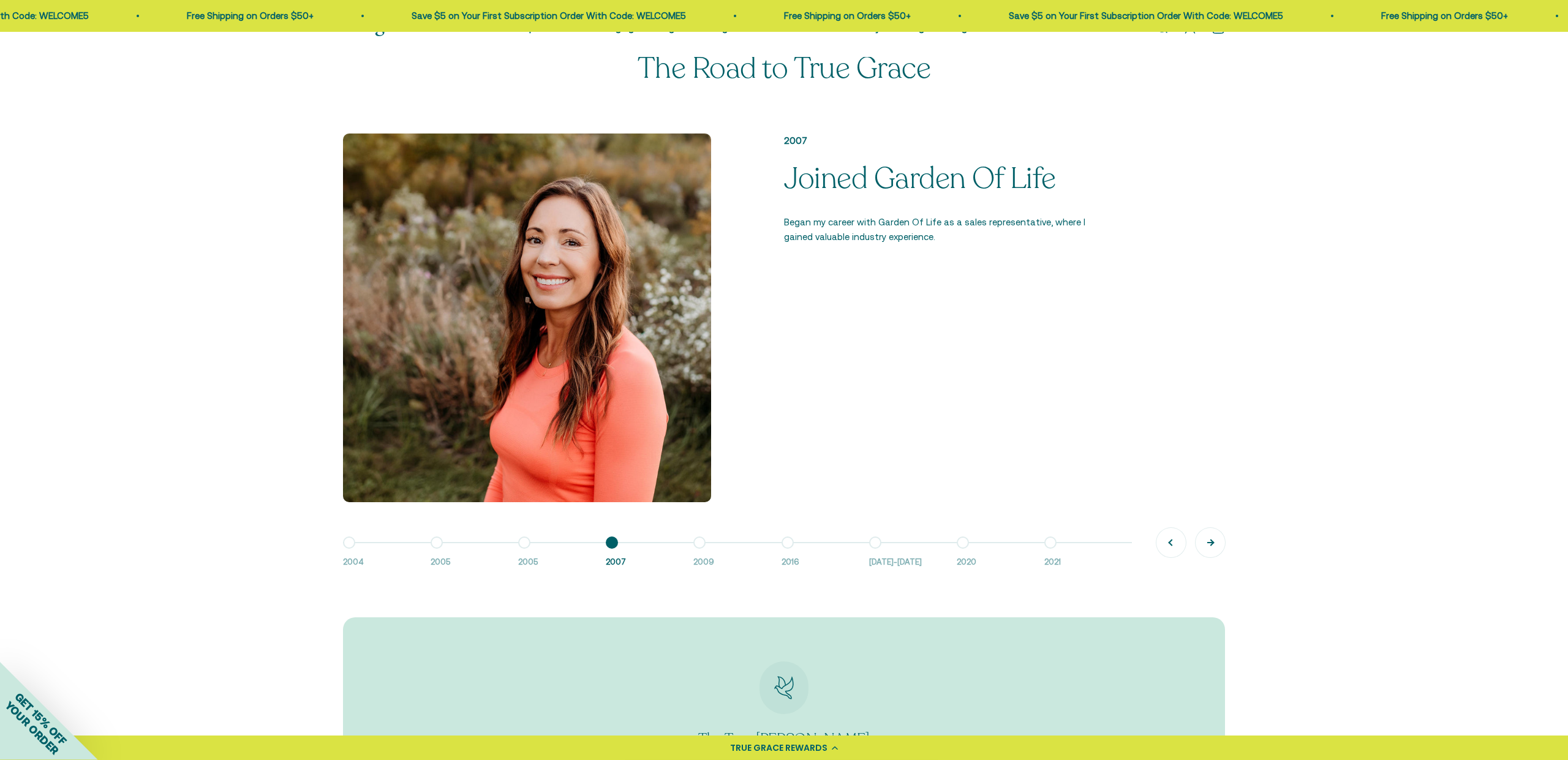
click at [1200, 544] on button "Next" at bounding box center [1210, 543] width 29 height 29
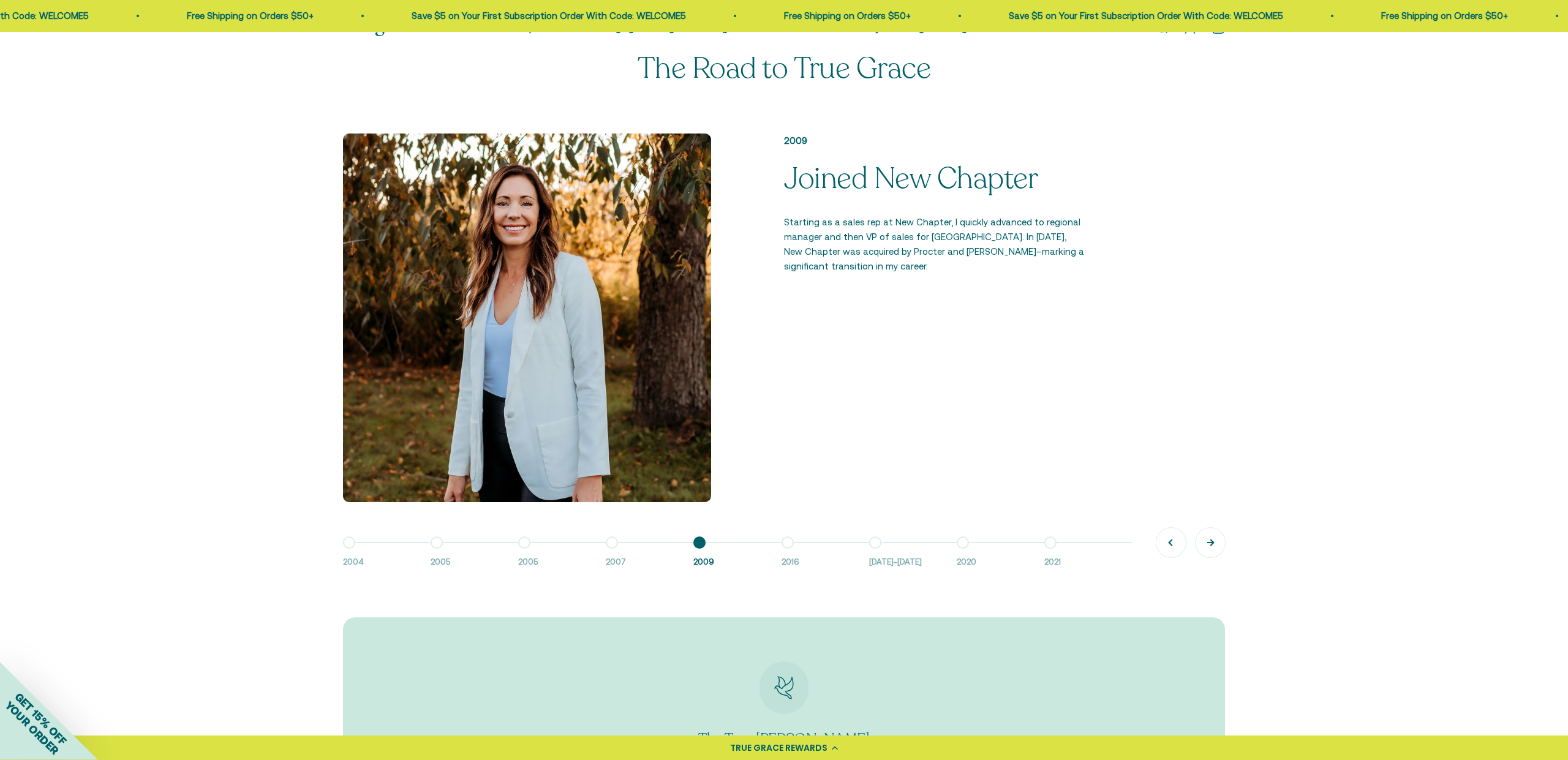
click at [1200, 544] on button "Next" at bounding box center [1210, 543] width 29 height 29
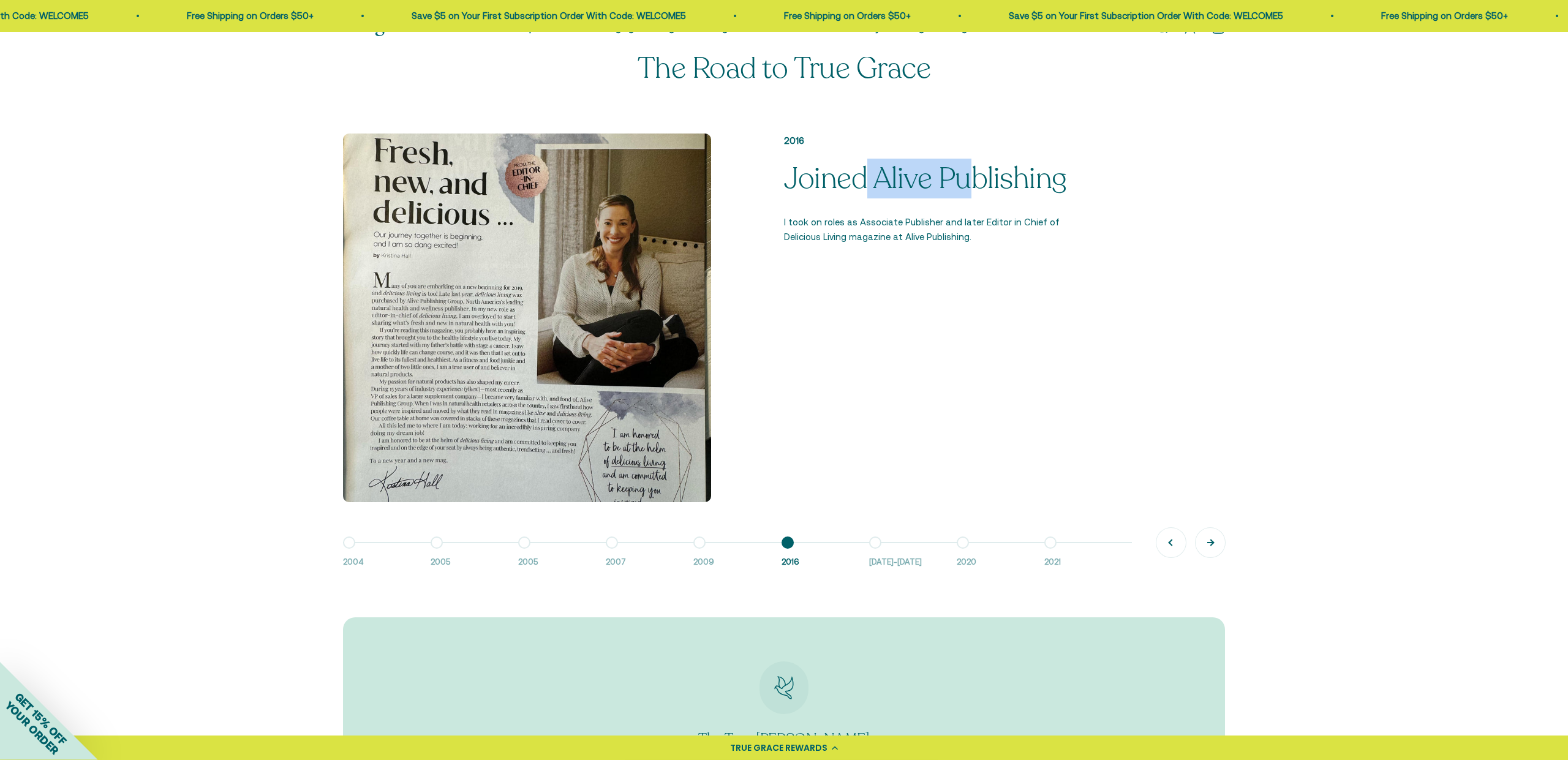
click at [1200, 544] on button "Next" at bounding box center [1210, 543] width 29 height 29
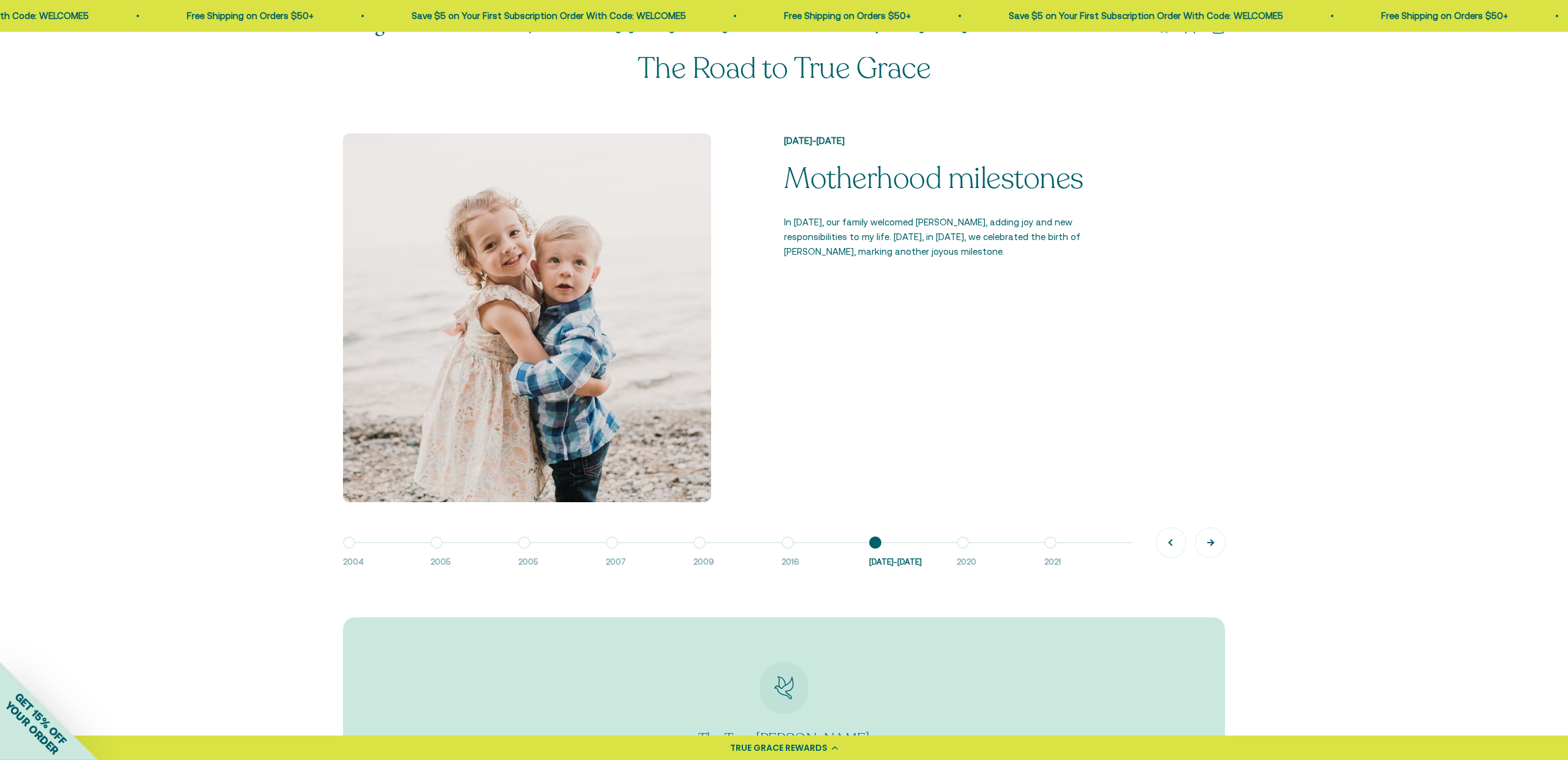
click at [1200, 544] on button "Next" at bounding box center [1210, 543] width 29 height 29
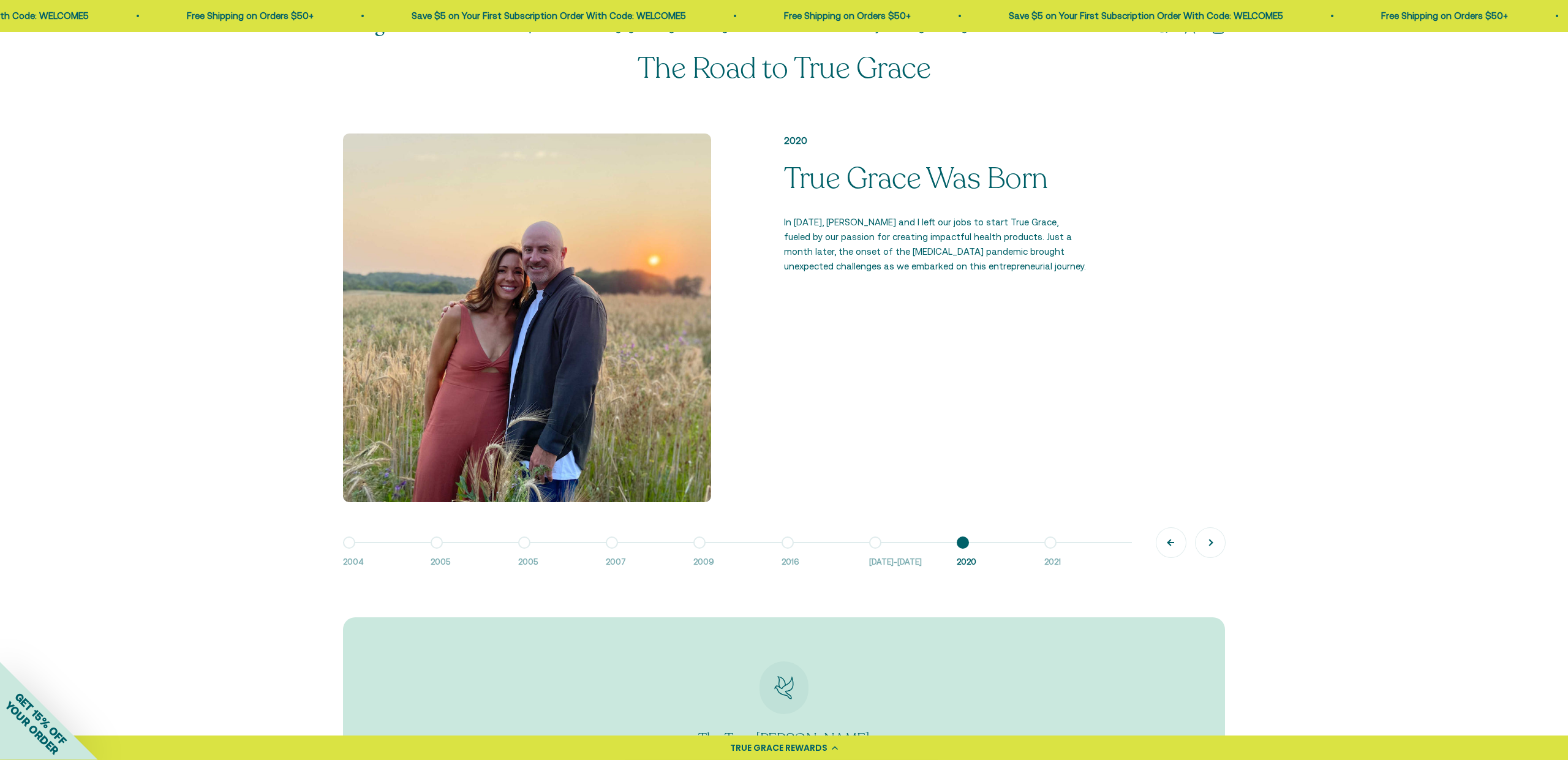
click at [1176, 544] on button "Previous" at bounding box center [1171, 543] width 29 height 29
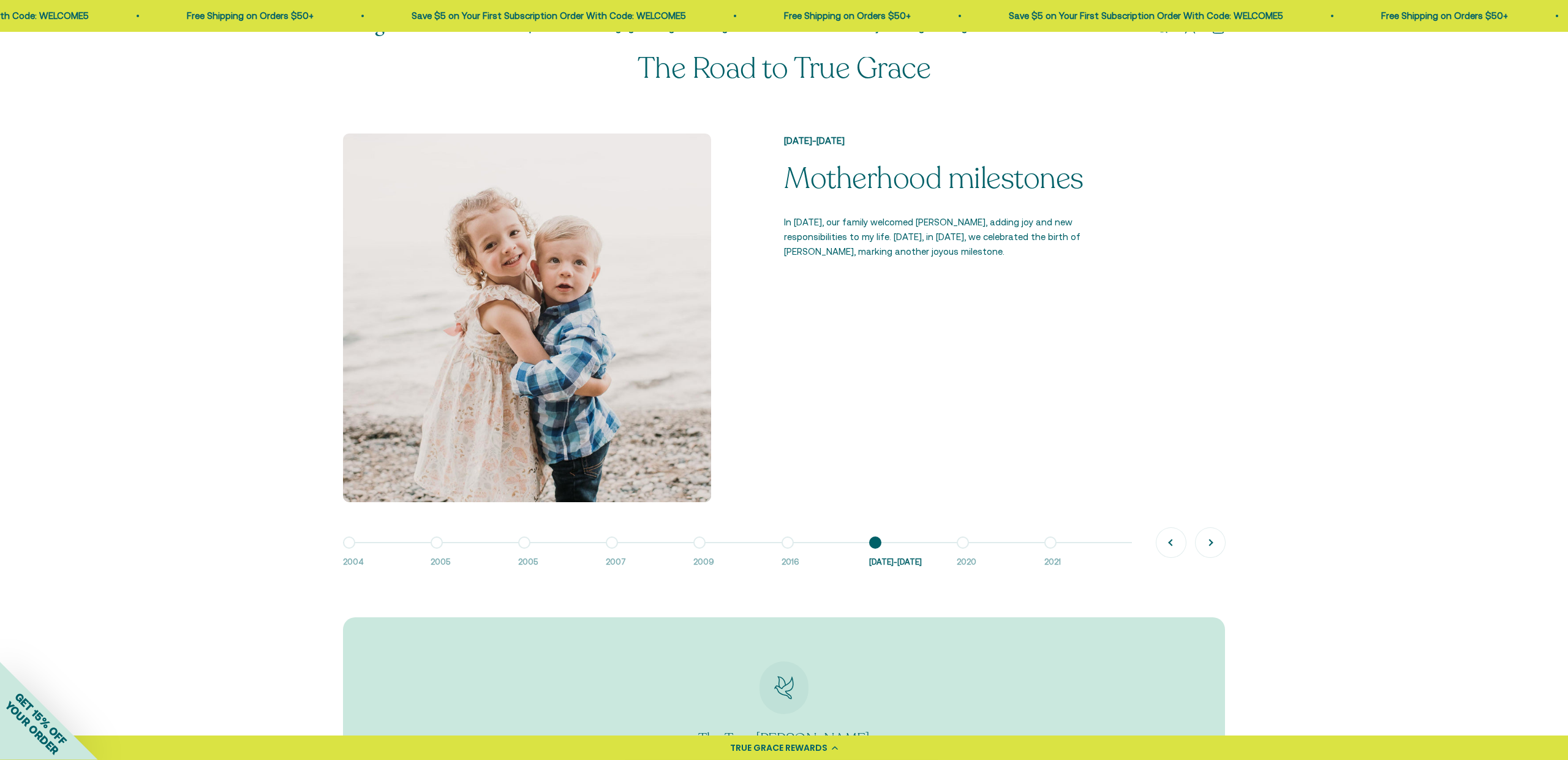
scroll to position [845, 0]
click at [955, 550] on button "Go to item 7 2016-2018" at bounding box center [913, 555] width 88 height 26
click at [964, 544] on button "Go to item 8 2020" at bounding box center [1000, 555] width 88 height 26
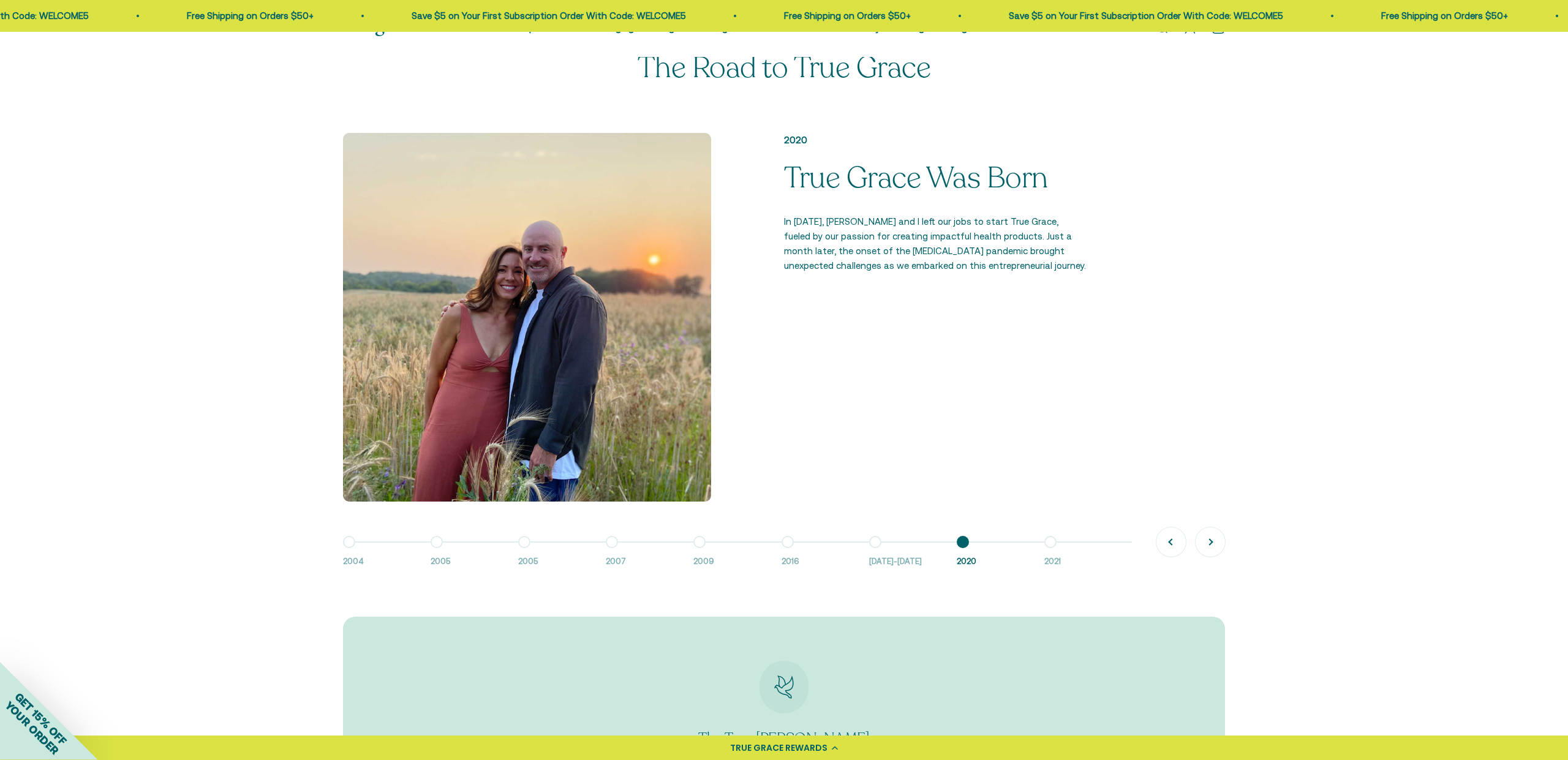
click at [702, 548] on button "Go to item 5 2009" at bounding box center [737, 555] width 88 height 26
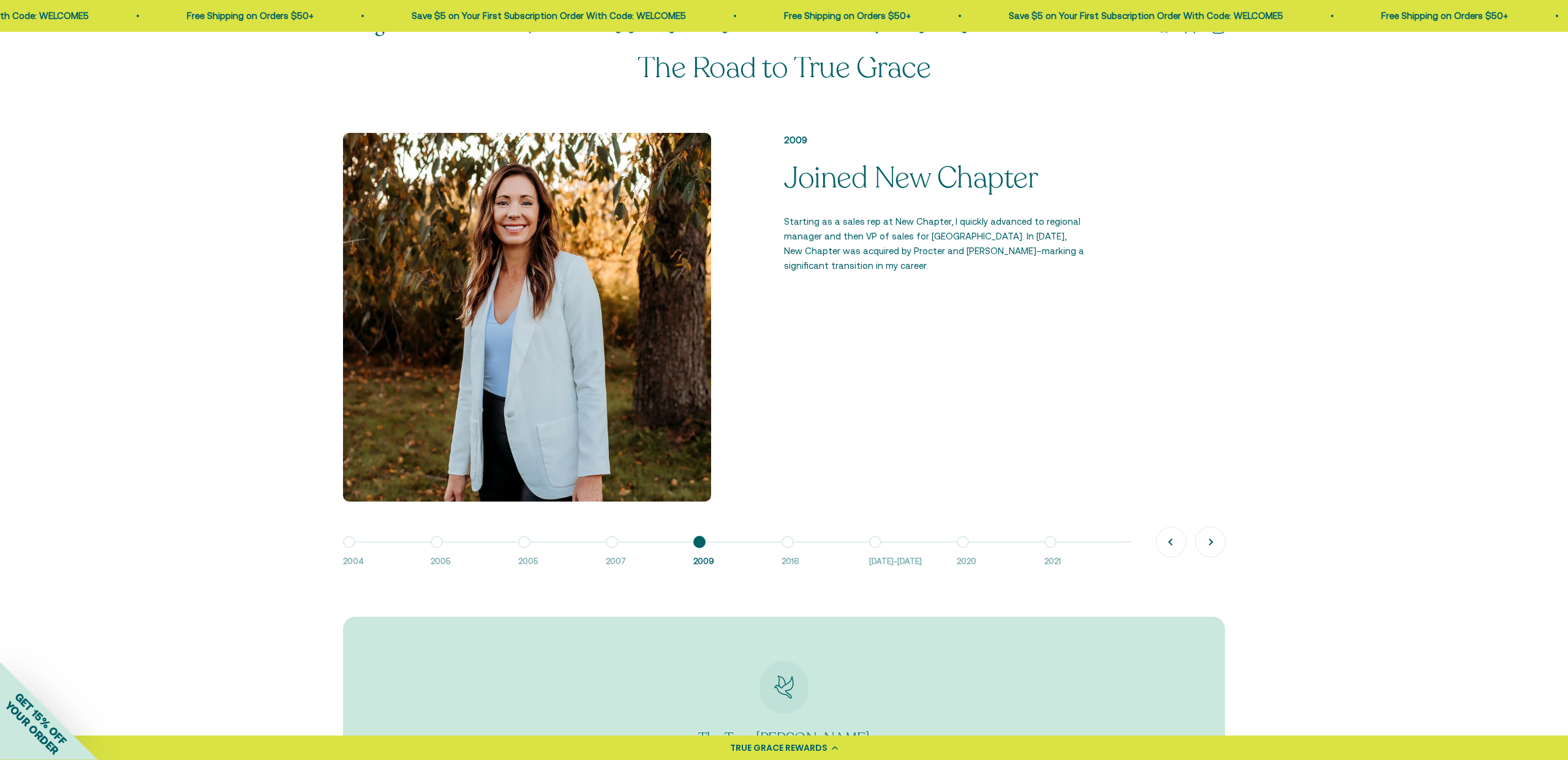
click at [790, 545] on button "Go to item 6 2016" at bounding box center [825, 555] width 88 height 26
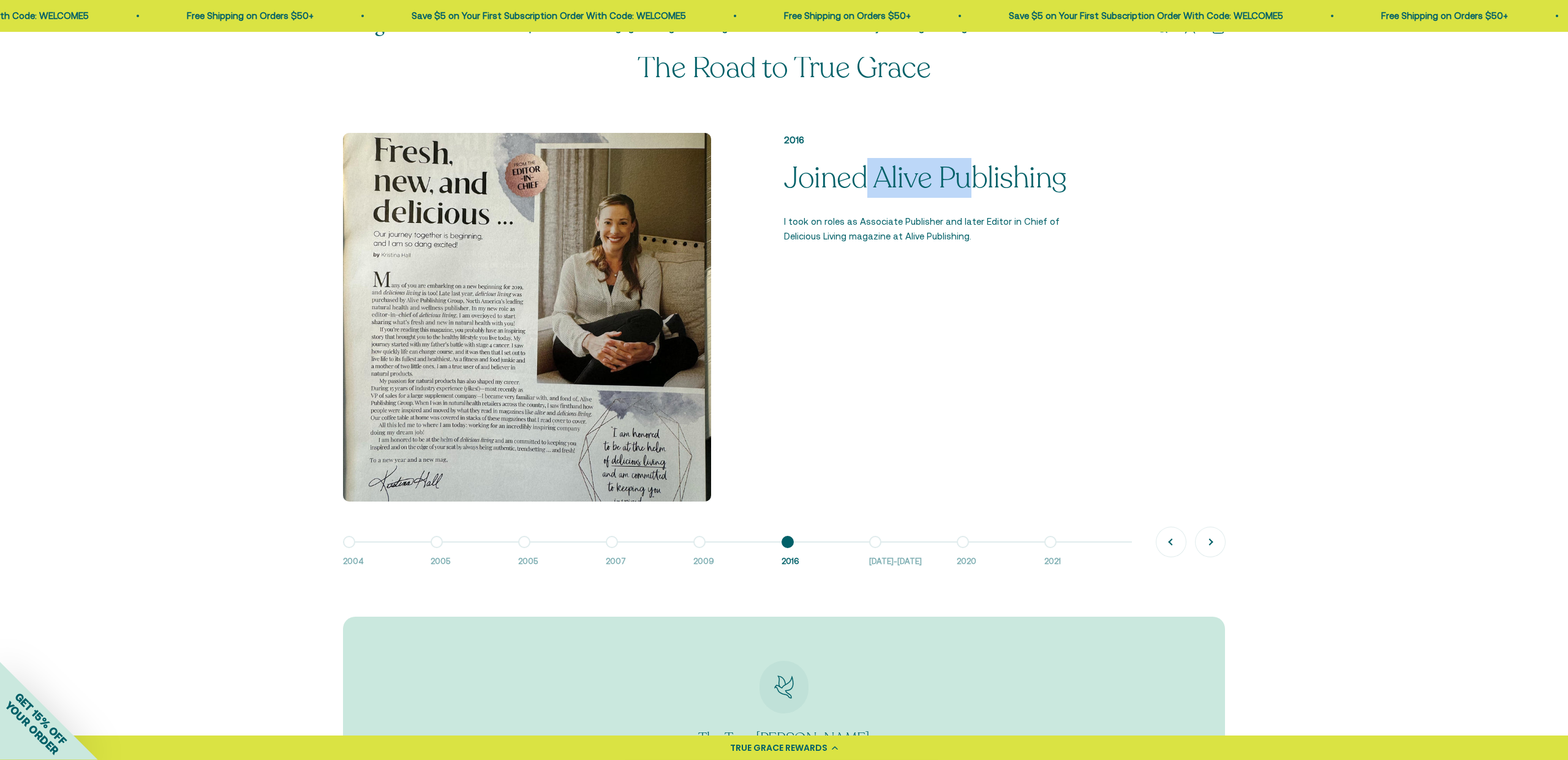
click at [614, 546] on button "Go to item 4 2007" at bounding box center [650, 555] width 88 height 26
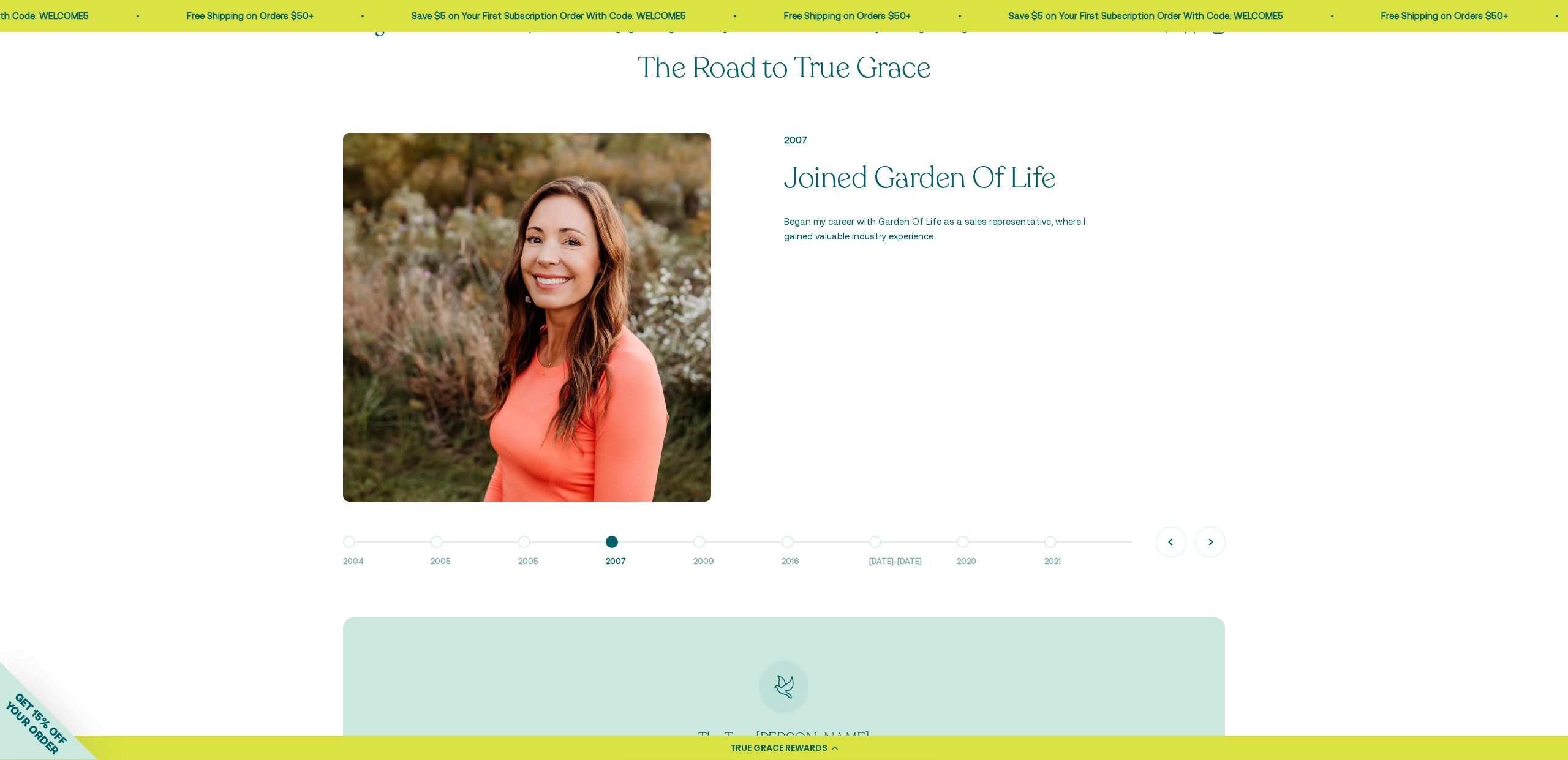
click at [526, 543] on button "Go to item 3 2005" at bounding box center [562, 555] width 88 height 26
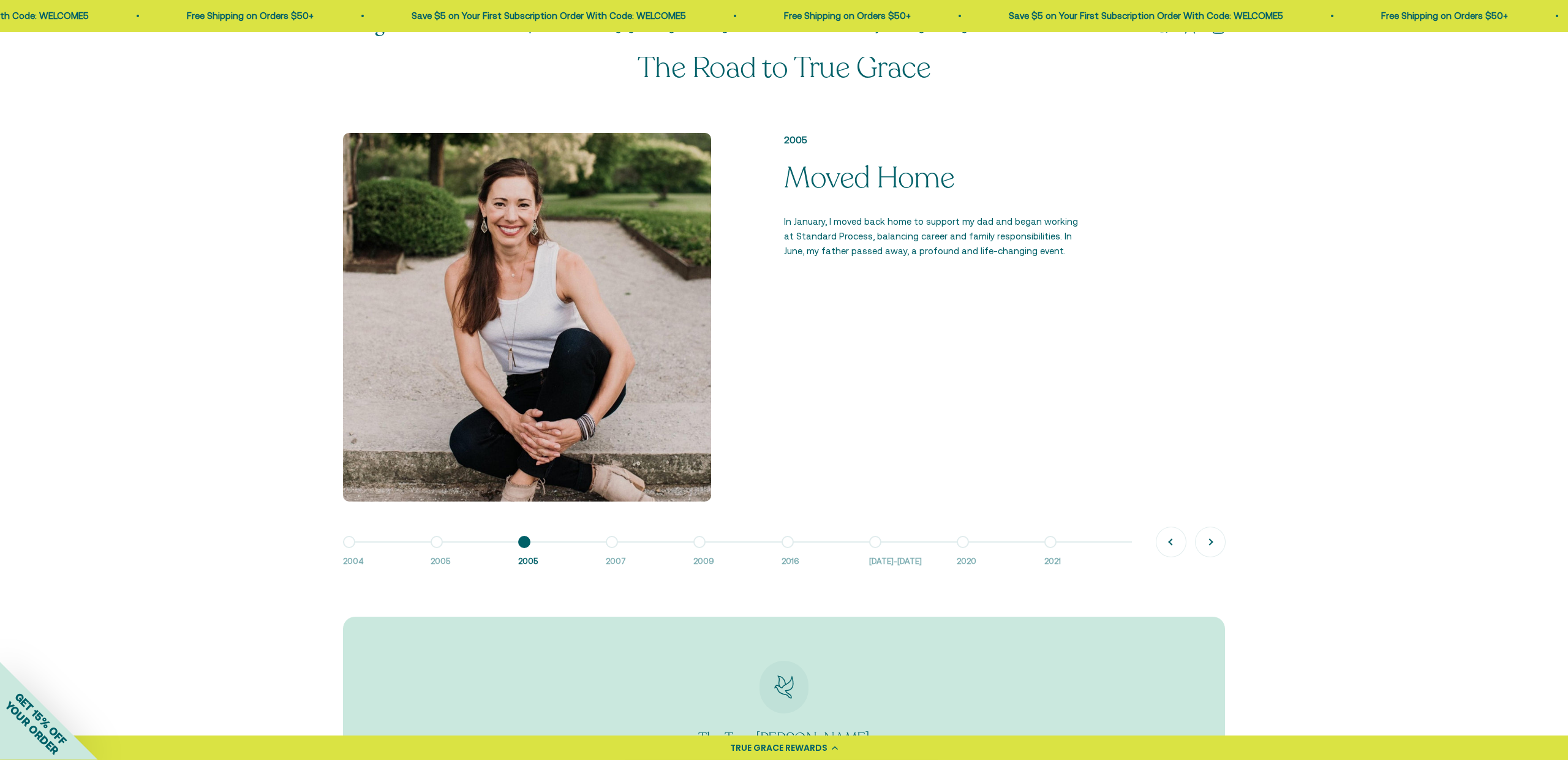
scroll to position [842, 0]
